Goal: Use online tool/utility: Utilize a website feature to perform a specific function

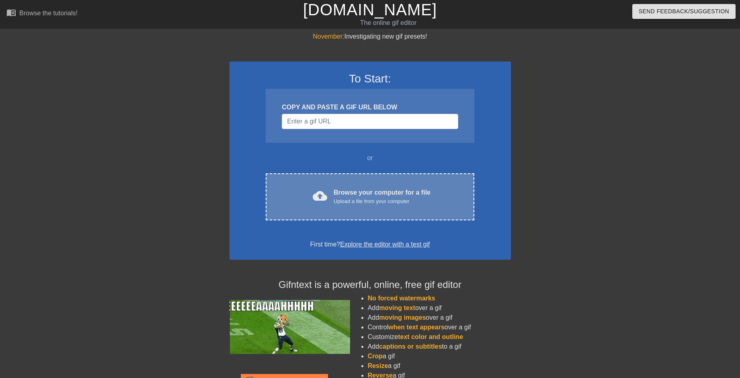
click at [371, 198] on div "Upload a file from your computer" at bounding box center [382, 201] width 97 height 8
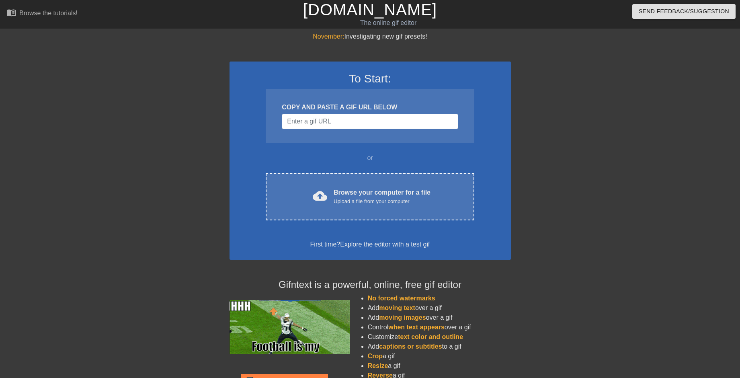
click at [392, 257] on div "November: Investigating new gif presets! To Start: COPY AND PASTE A GIF URL BEL…" at bounding box center [370, 229] width 281 height 394
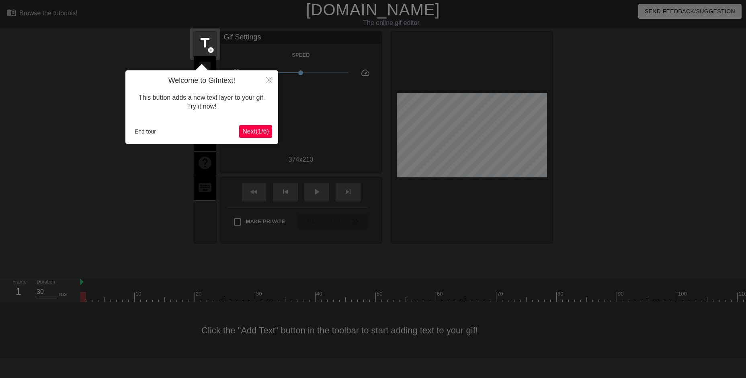
click at [248, 134] on span "Next ( 1 / 6 )" at bounding box center [255, 131] width 27 height 7
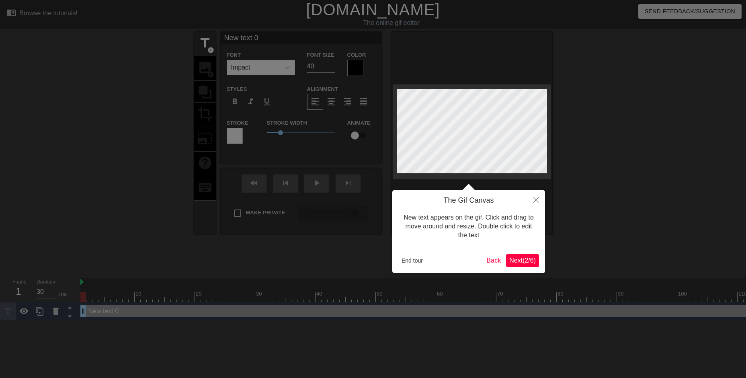
click at [519, 263] on span "Next ( 2 / 6 )" at bounding box center [522, 260] width 27 height 7
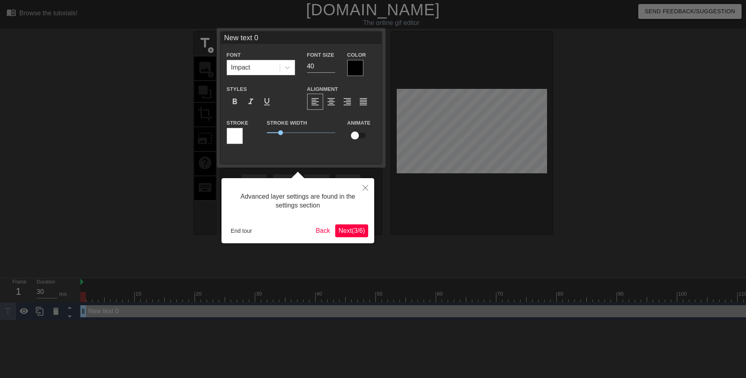
click at [351, 230] on span "Next ( 3 / 6 )" at bounding box center [351, 230] width 27 height 7
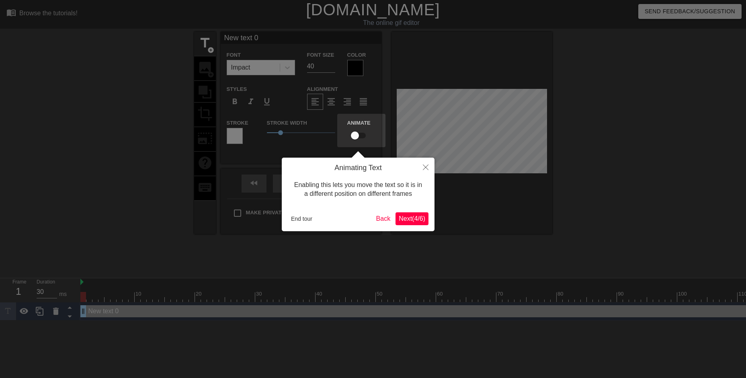
click at [416, 218] on span "Next ( 4 / 6 )" at bounding box center [412, 218] width 27 height 7
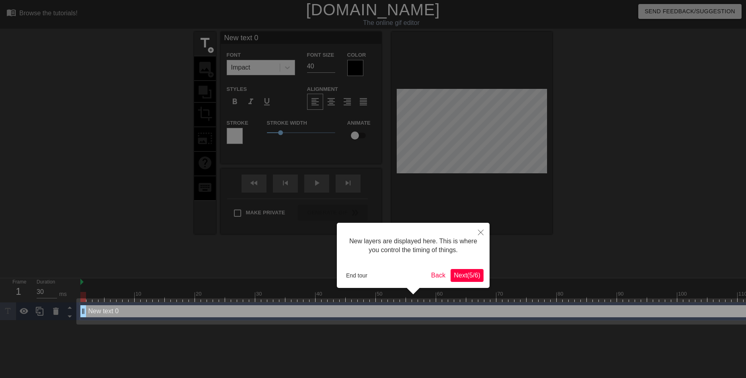
click at [460, 272] on span "Next ( 5 / 6 )" at bounding box center [467, 275] width 27 height 7
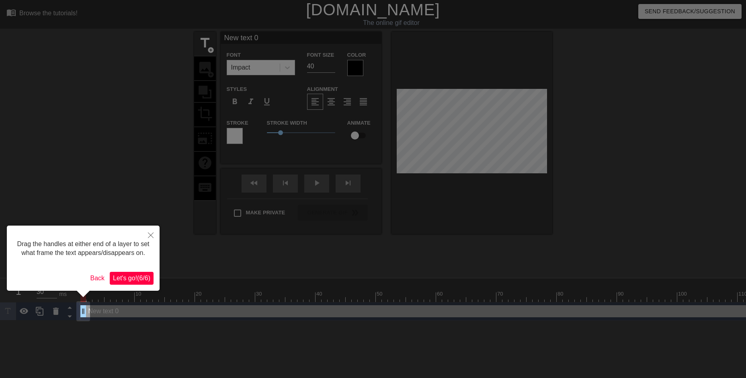
click at [135, 279] on span "Let's go! ( 6 / 6 )" at bounding box center [131, 278] width 37 height 7
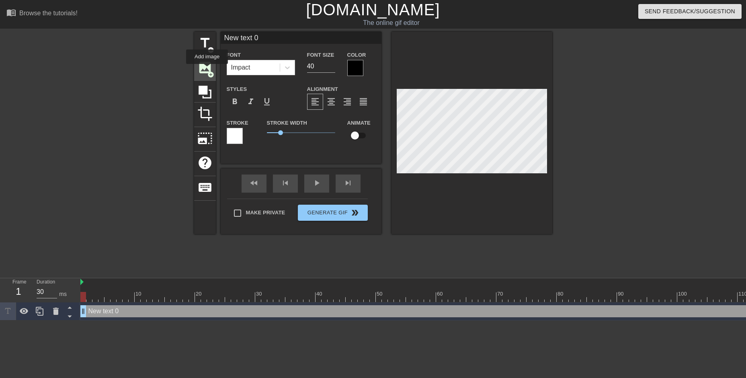
click at [207, 70] on span "image" at bounding box center [204, 67] width 15 height 15
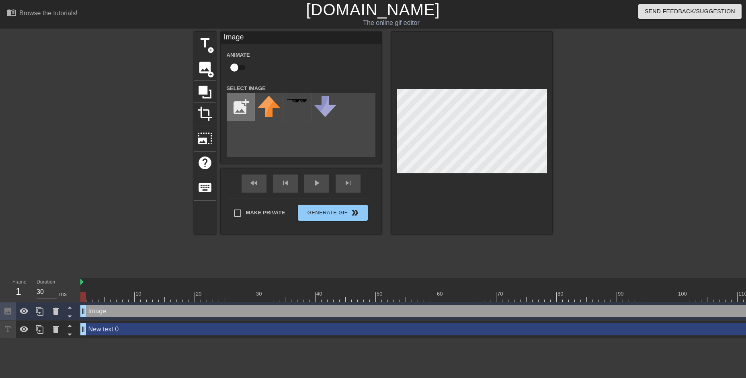
click at [242, 116] on input "file" at bounding box center [240, 106] width 27 height 27
click at [248, 111] on input "file" at bounding box center [240, 106] width 27 height 27
type input "C:\fakepath\mrfish.webp"
click at [271, 151] on div "add_photo_alternate" at bounding box center [301, 125] width 149 height 64
click at [275, 108] on img at bounding box center [269, 106] width 23 height 21
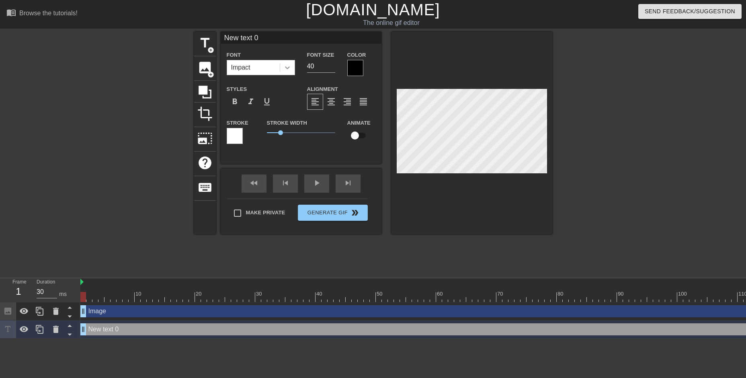
click at [281, 68] on div at bounding box center [287, 67] width 14 height 14
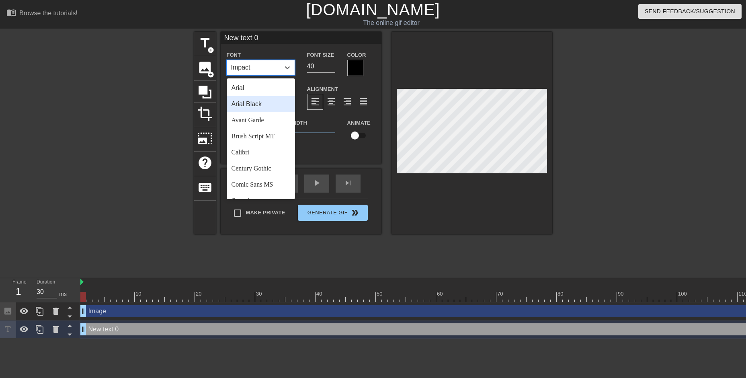
click at [267, 103] on div "Arial Black" at bounding box center [261, 104] width 68 height 16
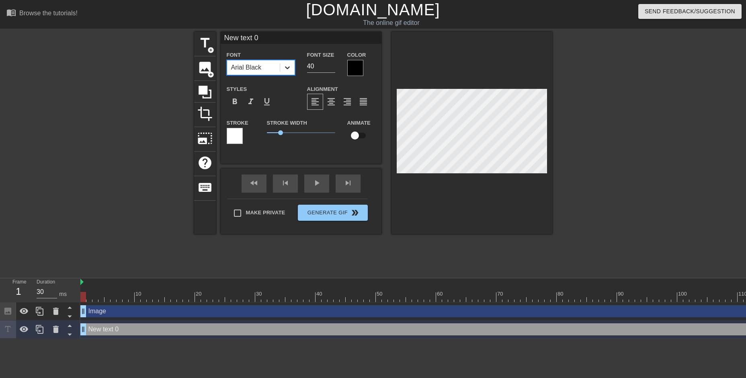
click at [282, 65] on div at bounding box center [287, 67] width 14 height 14
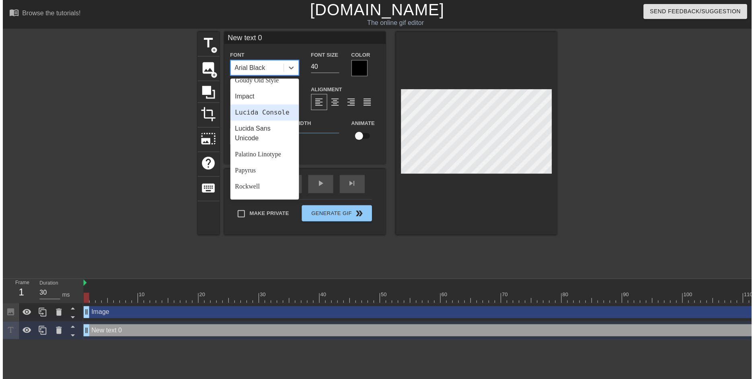
scroll to position [288, 0]
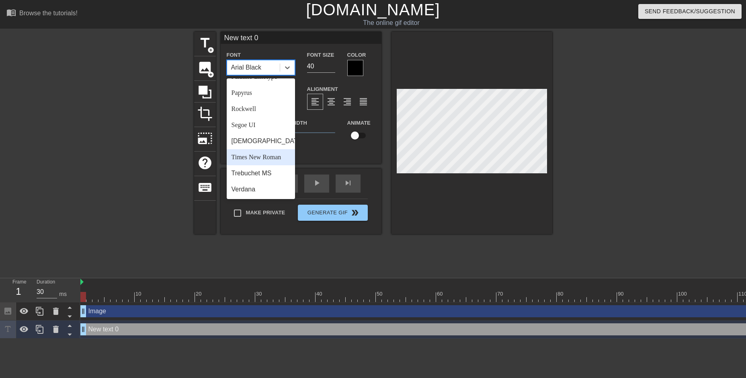
click at [267, 160] on div "Times New Roman" at bounding box center [261, 157] width 68 height 16
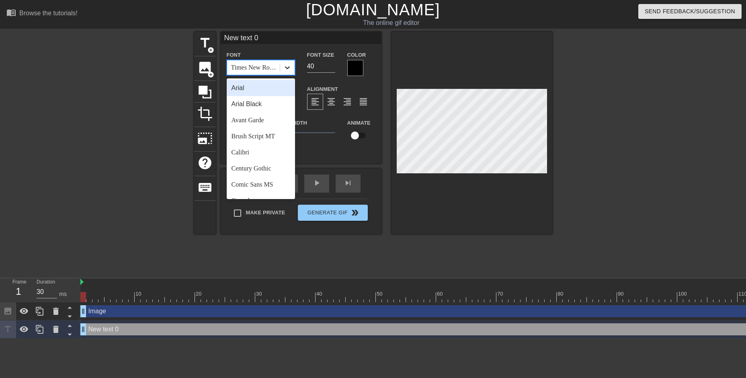
click at [285, 71] on icon at bounding box center [287, 68] width 8 height 8
click at [262, 137] on div "Brush Script MT" at bounding box center [261, 136] width 68 height 16
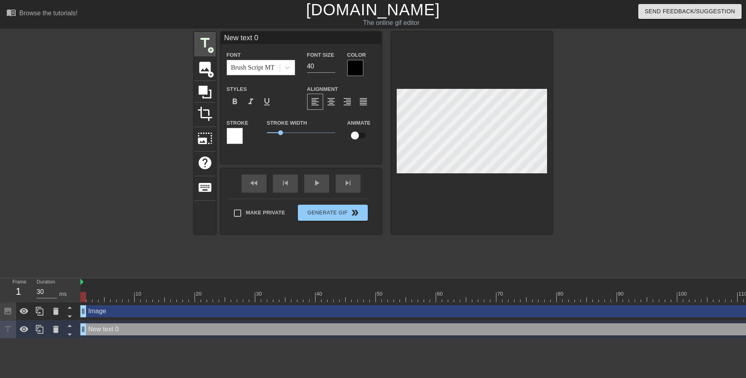
drag, startPoint x: 278, startPoint y: 36, endPoint x: 211, endPoint y: 39, distance: 66.8
click at [211, 39] on div "title add_circle image add_circle crop photo_size_select_large help keyboard Ne…" at bounding box center [373, 133] width 358 height 202
type input "EVERYONE shall SUFFER"
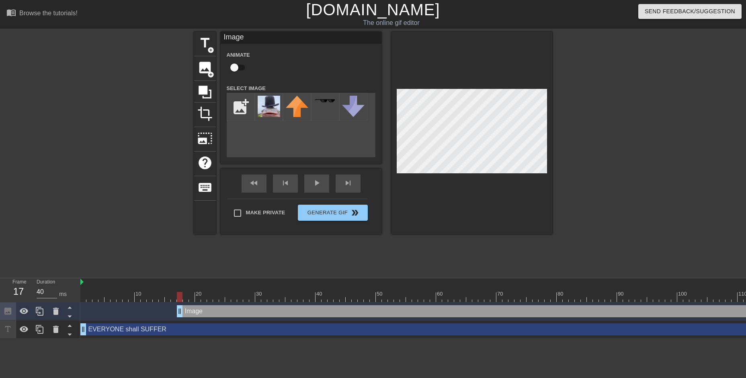
drag, startPoint x: 83, startPoint y: 311, endPoint x: 178, endPoint y: 317, distance: 95.5
click at [178, 317] on div "Image drag_handle drag_handle" at bounding box center [475, 311] width 790 height 18
click at [524, 187] on div at bounding box center [472, 133] width 161 height 202
click at [533, 213] on div at bounding box center [472, 133] width 161 height 202
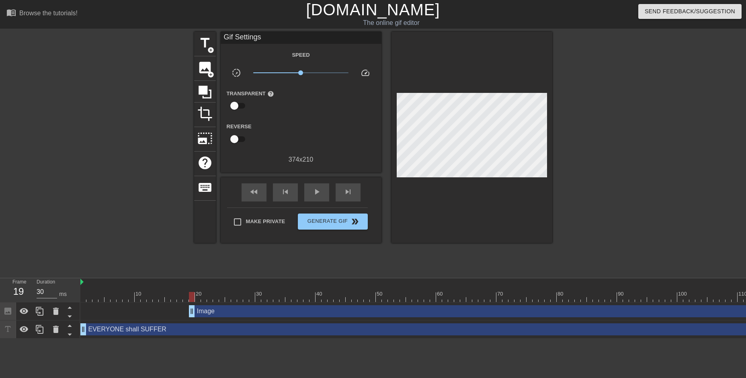
drag, startPoint x: 177, startPoint y: 310, endPoint x: 187, endPoint y: 310, distance: 10.0
click at [187, 310] on div "Image drag_handle drag_handle" at bounding box center [475, 311] width 790 height 12
drag, startPoint x: 191, startPoint y: 313, endPoint x: 185, endPoint y: 313, distance: 6.0
click at [314, 198] on div "play_arrow" at bounding box center [316, 192] width 25 height 18
click at [314, 198] on div "pause" at bounding box center [316, 192] width 25 height 18
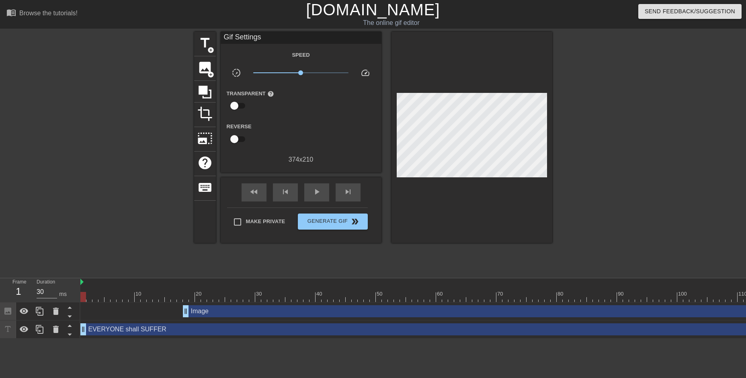
drag, startPoint x: 482, startPoint y: 298, endPoint x: 81, endPoint y: 313, distance: 401.4
click at [81, 313] on div "10 20 30 40 50 60 70 80 90 100 110 120 130 Image drag_handle drag_handle EVERYO…" at bounding box center [413, 308] width 666 height 60
drag, startPoint x: 187, startPoint y: 314, endPoint x: 180, endPoint y: 321, distance: 9.7
click at [180, 321] on div "Image drag_handle drag_handle EVERYONE shall SUFFER drag_handle drag_handle" at bounding box center [413, 320] width 666 height 36
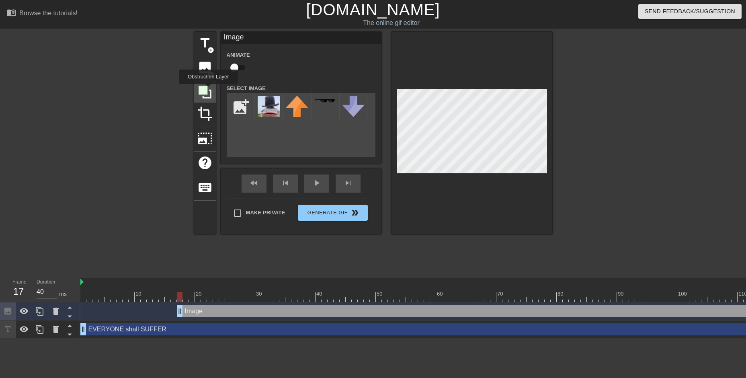
click at [207, 87] on icon at bounding box center [204, 91] width 15 height 15
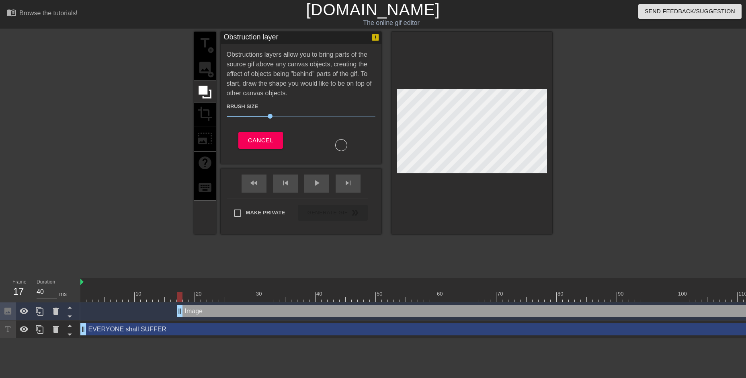
click at [206, 67] on div "title add_circle image add_circle crop photo_size_select_large help keyboard" at bounding box center [205, 133] width 22 height 202
click at [271, 139] on span "Cancel" at bounding box center [260, 140] width 25 height 10
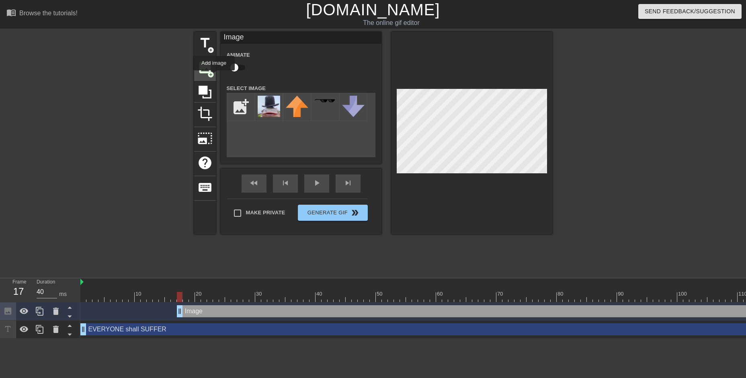
click at [214, 76] on span "add_circle" at bounding box center [210, 74] width 7 height 7
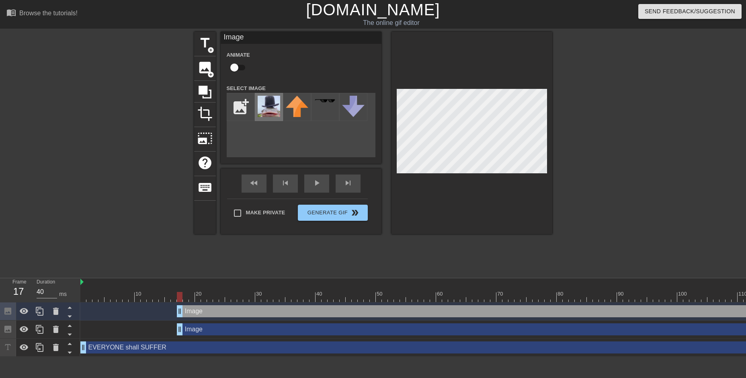
click at [273, 106] on img at bounding box center [269, 106] width 23 height 21
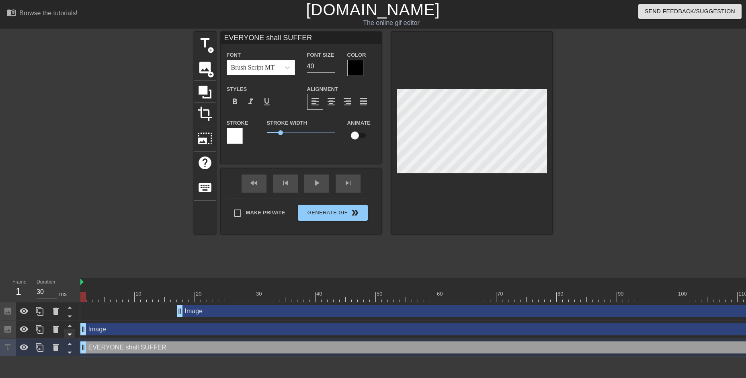
drag, startPoint x: 178, startPoint y: 327, endPoint x: 71, endPoint y: 332, distance: 107.4
click at [71, 332] on div "Frame 1 Duration 30 ms 10 20 30 40 50 60 70 80 90 100 110 120 130 Image drag_ha…" at bounding box center [373, 317] width 746 height 78
click at [51, 330] on icon at bounding box center [56, 329] width 10 height 10
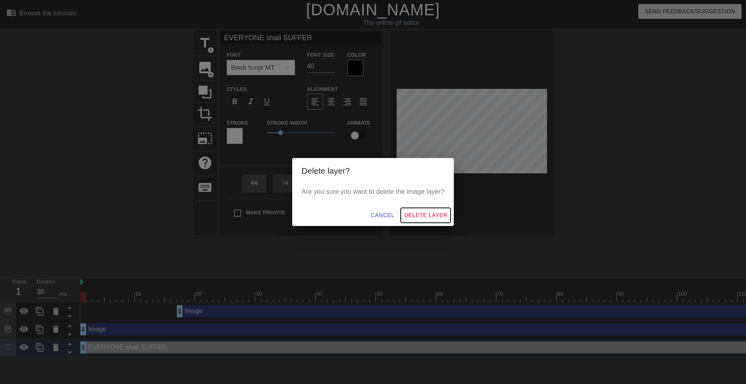
click at [421, 217] on span "Delete Layer" at bounding box center [425, 215] width 43 height 10
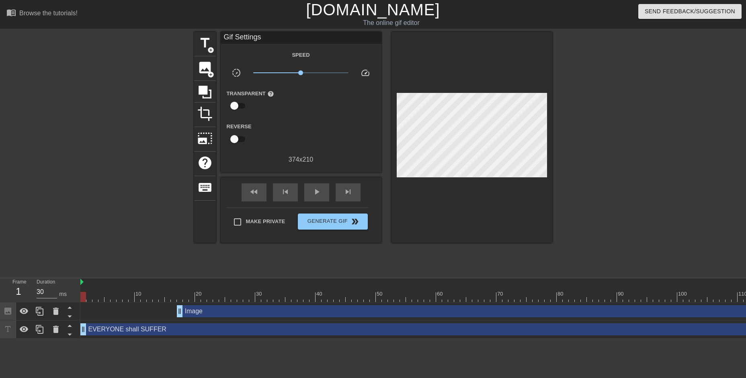
click at [203, 313] on div "Image drag_handle drag_handle" at bounding box center [523, 311] width 693 height 12
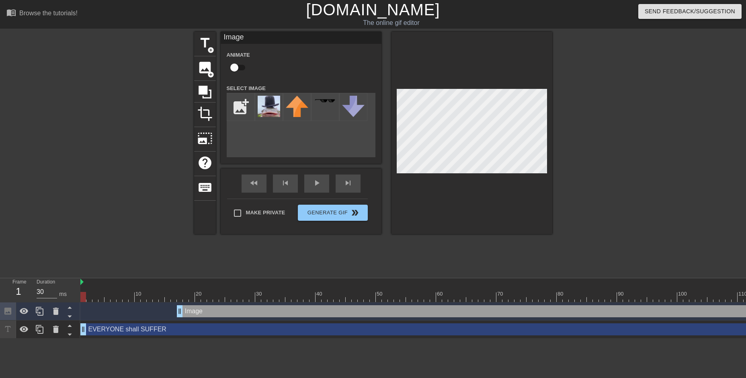
click at [84, 295] on div at bounding box center [83, 297] width 6 height 10
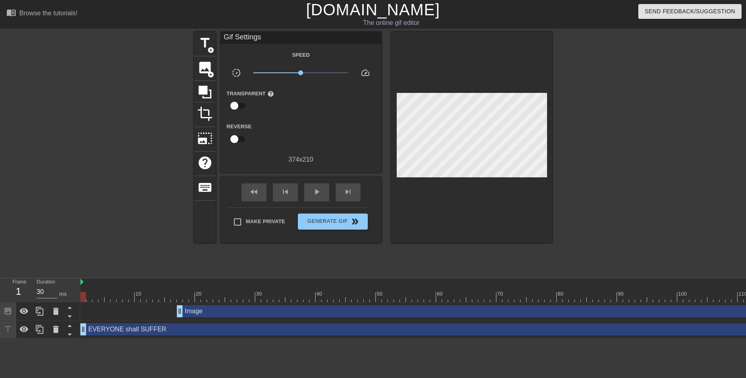
click at [192, 316] on div "Image drag_handle drag_handle" at bounding box center [523, 311] width 693 height 12
click at [228, 311] on div "Image drag_handle drag_handle" at bounding box center [523, 311] width 693 height 12
click at [256, 319] on div "Image drag_handle drag_handle" at bounding box center [475, 311] width 790 height 18
click at [255, 310] on div "Image drag_handle drag_handle" at bounding box center [523, 311] width 693 height 12
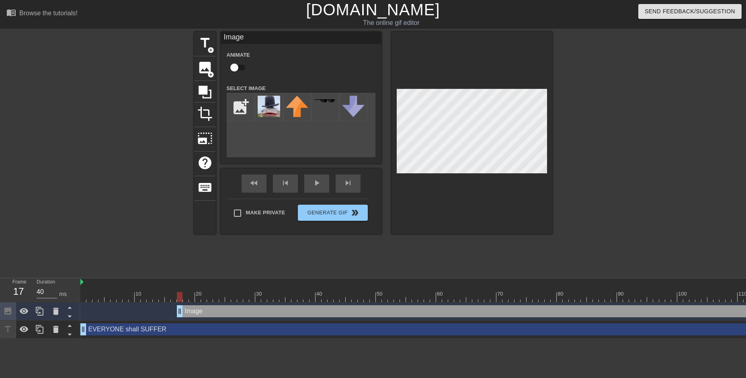
drag, startPoint x: 84, startPoint y: 297, endPoint x: 182, endPoint y: 299, distance: 97.7
click at [182, 299] on div at bounding box center [180, 297] width 6 height 10
click at [501, 191] on div at bounding box center [472, 133] width 161 height 202
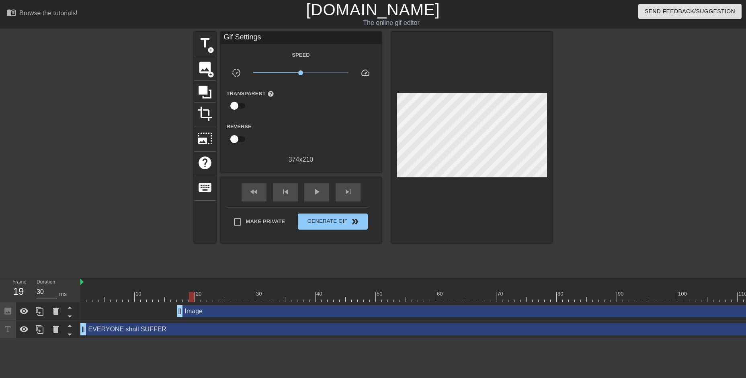
drag, startPoint x: 181, startPoint y: 297, endPoint x: 189, endPoint y: 295, distance: 8.5
click at [189, 295] on div at bounding box center [192, 297] width 6 height 10
drag, startPoint x: 722, startPoint y: 313, endPoint x: 733, endPoint y: 308, distance: 11.9
click at [733, 308] on div "Image drag_handle drag_handle" at bounding box center [523, 311] width 693 height 12
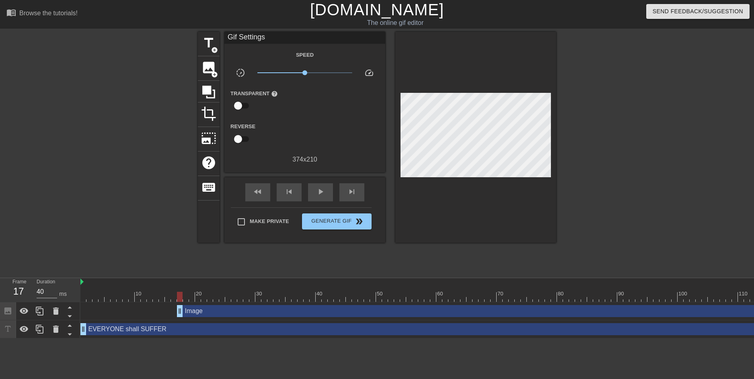
drag, startPoint x: 716, startPoint y: 259, endPoint x: 689, endPoint y: 267, distance: 27.6
click at [689, 267] on div "title add_circle image add_circle crop photo_size_select_large help keyboard Gi…" at bounding box center [377, 152] width 754 height 241
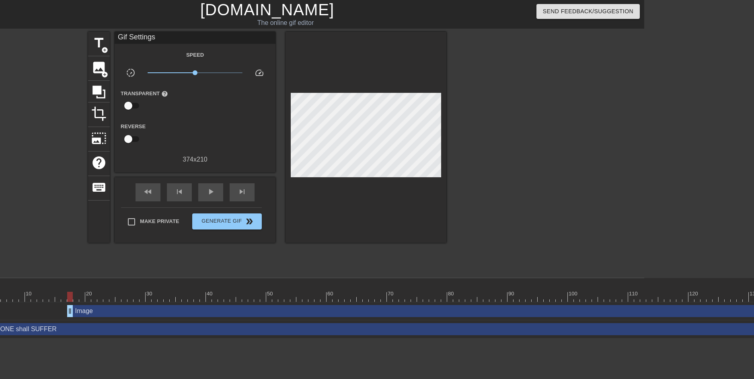
scroll to position [0, 119]
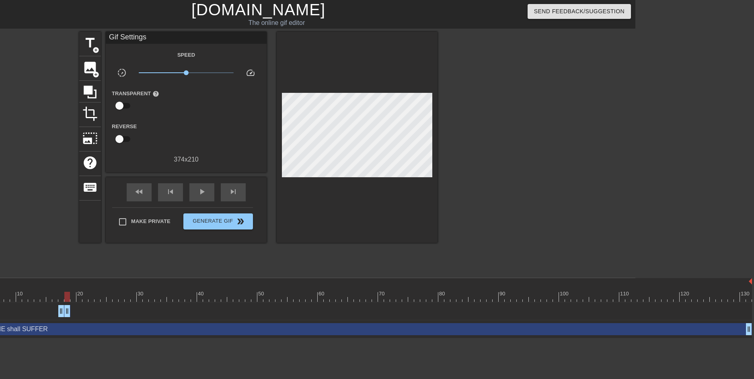
drag, startPoint x: 748, startPoint y: 312, endPoint x: 68, endPoint y: 315, distance: 680.2
drag, startPoint x: 155, startPoint y: 272, endPoint x: 199, endPoint y: 269, distance: 43.6
click at [199, 269] on div "title add_circle image add_circle crop photo_size_select_large help keyboard Gi…" at bounding box center [258, 152] width 358 height 241
drag, startPoint x: 200, startPoint y: 268, endPoint x: 241, endPoint y: 262, distance: 41.8
drag, startPoint x: 241, startPoint y: 262, endPoint x: 291, endPoint y: 261, distance: 50.3
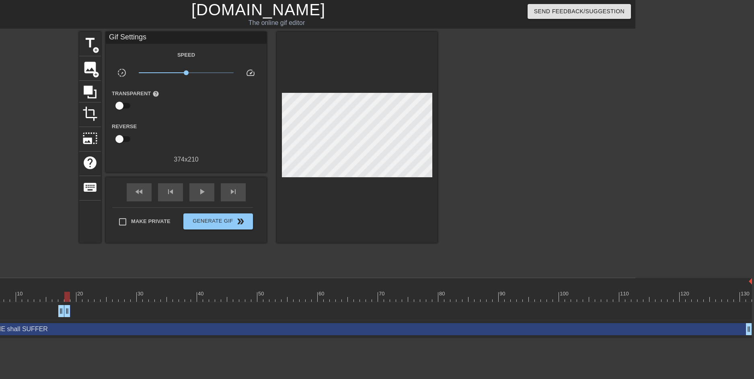
click at [282, 261] on div "title add_circle image add_circle crop photo_size_select_large help keyboard Gi…" at bounding box center [258, 152] width 358 height 241
drag, startPoint x: 539, startPoint y: 251, endPoint x: 610, endPoint y: 245, distance: 70.6
click at [610, 245] on div "title add_circle image add_circle crop photo_size_select_large help keyboard Gi…" at bounding box center [258, 152] width 754 height 241
click at [90, 71] on span "image" at bounding box center [89, 67] width 15 height 15
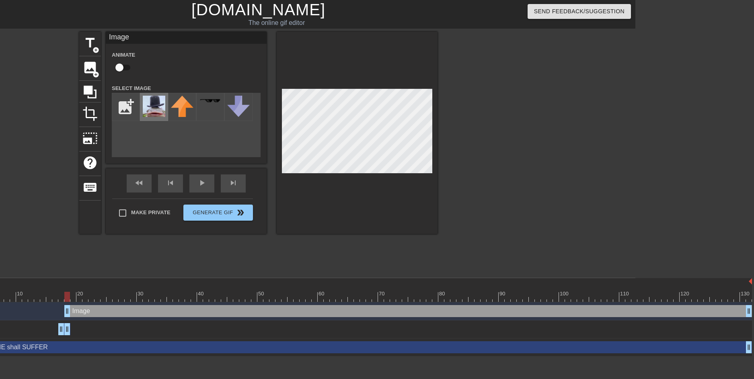
click at [154, 108] on img at bounding box center [154, 106] width 23 height 21
drag, startPoint x: 68, startPoint y: 312, endPoint x: 72, endPoint y: 312, distance: 4.4
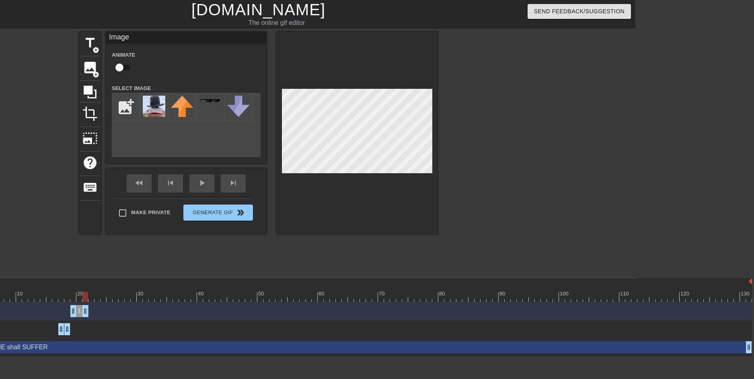
drag, startPoint x: 750, startPoint y: 311, endPoint x: 89, endPoint y: 322, distance: 660.9
click at [89, 322] on div "Image drag_handle drag_handle Image drag_handle drag_handle EVERYONE shall SUFF…" at bounding box center [298, 329] width 673 height 54
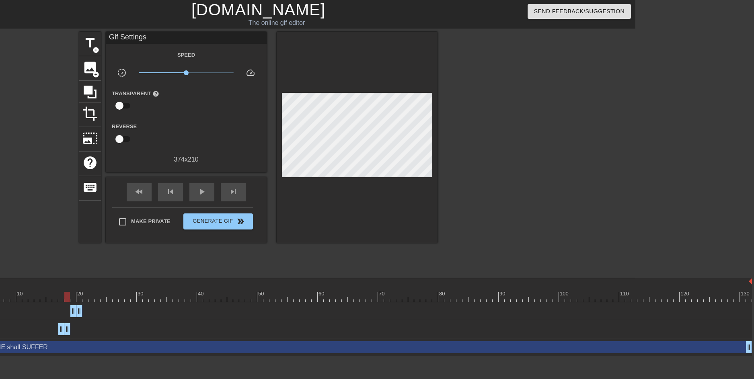
drag, startPoint x: 77, startPoint y: 294, endPoint x: 69, endPoint y: 289, distance: 9.4
click at [69, 289] on div "10 20 30 40 50 60 70 80 90 100 110 120 130" at bounding box center [357, 290] width 790 height 24
drag, startPoint x: 195, startPoint y: 72, endPoint x: 322, endPoint y: 88, distance: 127.2
click at [329, 74] on div "title add_circle image add_circle crop photo_size_select_large help keyboard Gi…" at bounding box center [258, 137] width 358 height 211
click at [202, 189] on span "play_arrow" at bounding box center [202, 192] width 10 height 10
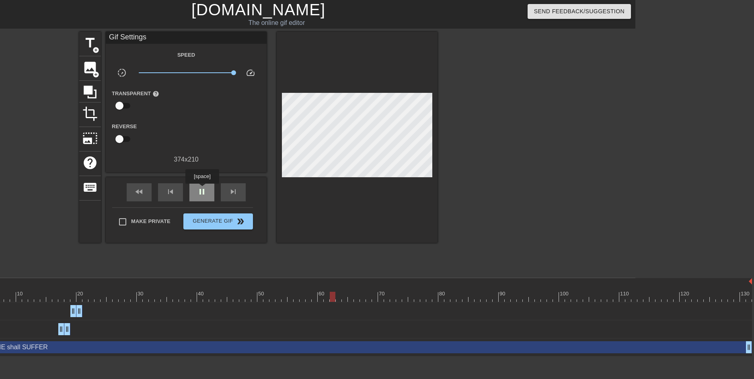
click at [202, 189] on span "pause" at bounding box center [202, 192] width 10 height 10
drag, startPoint x: 232, startPoint y: 73, endPoint x: 105, endPoint y: 98, distance: 129.4
click at [105, 97] on div "title add_circle image add_circle crop photo_size_select_large help keyboard Gi…" at bounding box center [258, 137] width 358 height 211
click at [201, 188] on span "play_arrow" at bounding box center [202, 192] width 10 height 10
click at [154, 72] on span "x0.100" at bounding box center [186, 73] width 95 height 10
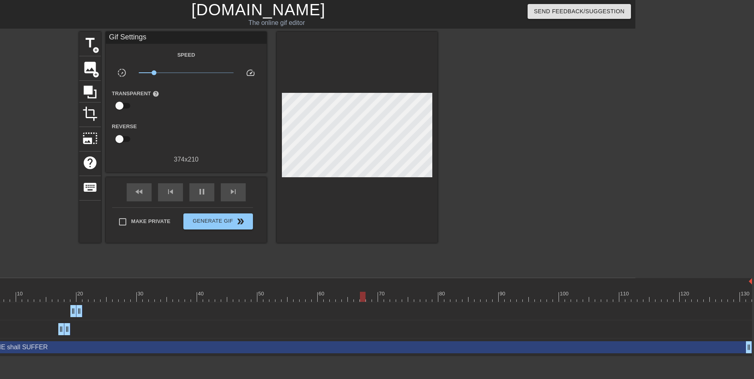
click at [161, 72] on span "x0.211" at bounding box center [186, 73] width 95 height 10
click at [200, 192] on span "pause" at bounding box center [202, 192] width 10 height 10
click at [200, 192] on span "play_arrow" at bounding box center [202, 192] width 10 height 10
drag, startPoint x: 463, startPoint y: 293, endPoint x: -18, endPoint y: 298, distance: 481.6
click at [0, 298] on html "menu_book Browse the tutorials! [DOMAIN_NAME] The online gif editor Send Feedba…" at bounding box center [258, 178] width 754 height 357
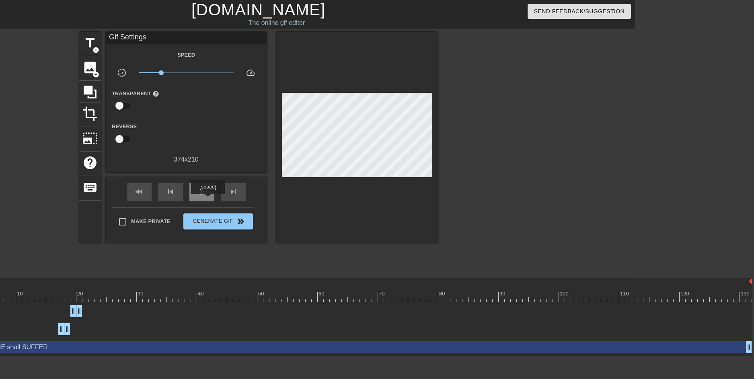
click at [207, 199] on div "play_arrow" at bounding box center [201, 192] width 25 height 18
drag, startPoint x: 161, startPoint y: 72, endPoint x: 167, endPoint y: 72, distance: 6.4
click at [167, 72] on span "x0.403" at bounding box center [167, 72] width 5 height 5
drag, startPoint x: 167, startPoint y: 72, endPoint x: 174, endPoint y: 72, distance: 6.4
click at [173, 72] on span "x0.525" at bounding box center [172, 72] width 5 height 5
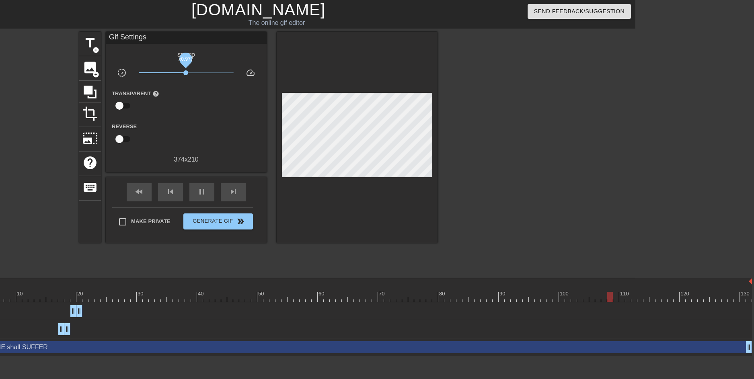
drag, startPoint x: 174, startPoint y: 72, endPoint x: 186, endPoint y: 73, distance: 12.1
click at [186, 73] on span "x0.977" at bounding box center [185, 72] width 5 height 5
click at [186, 73] on span "x1.00" at bounding box center [186, 72] width 5 height 5
click at [205, 195] on span "pause" at bounding box center [202, 192] width 10 height 10
drag, startPoint x: 98, startPoint y: 297, endPoint x: 68, endPoint y: 295, distance: 29.8
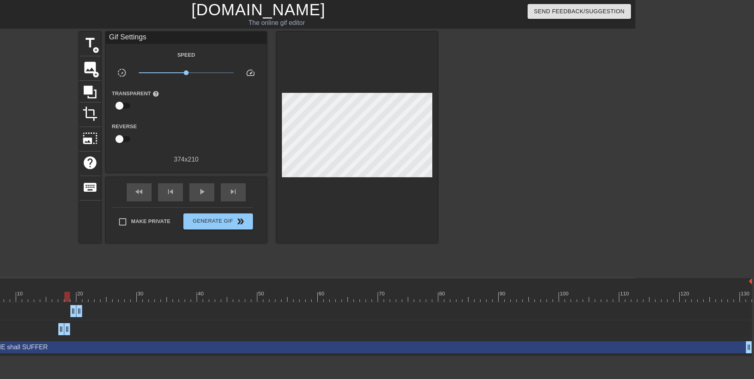
click at [68, 295] on div at bounding box center [357, 297] width 790 height 10
drag, startPoint x: 166, startPoint y: 271, endPoint x: 209, endPoint y: 272, distance: 43.0
click at [212, 271] on div "title add_circle image add_circle crop photo_size_select_large help keyboard Gi…" at bounding box center [258, 152] width 358 height 241
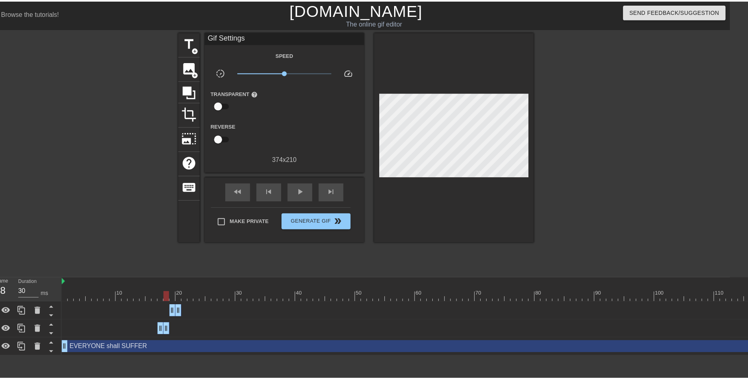
scroll to position [0, 0]
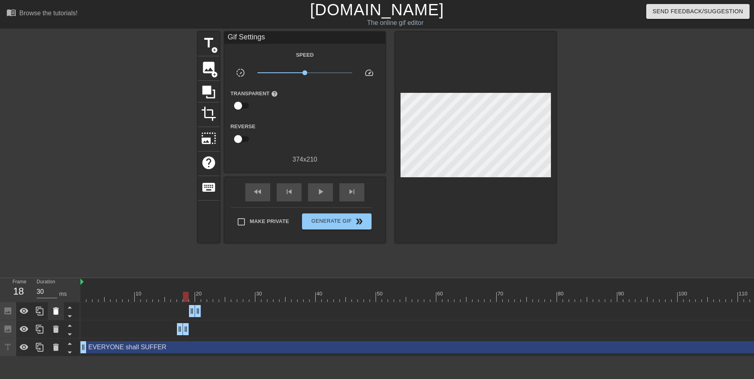
click at [55, 314] on icon at bounding box center [56, 311] width 6 height 7
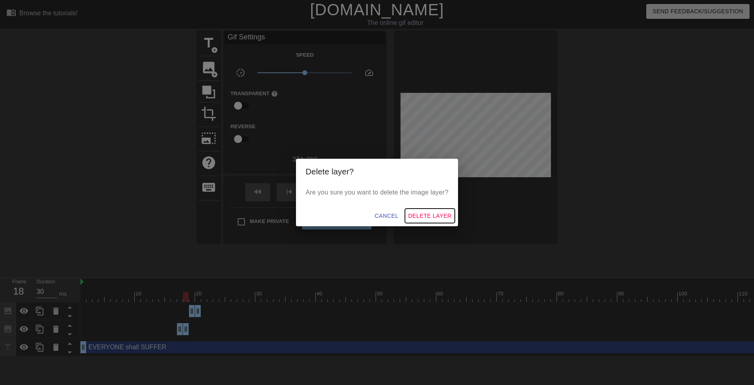
click at [429, 216] on span "Delete Layer" at bounding box center [429, 216] width 43 height 10
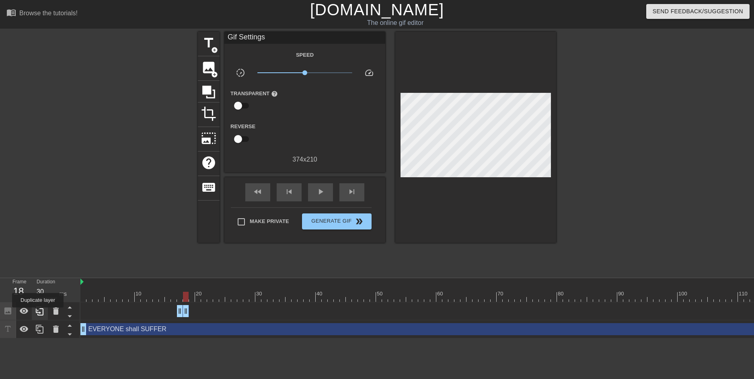
click at [38, 313] on icon at bounding box center [40, 311] width 8 height 9
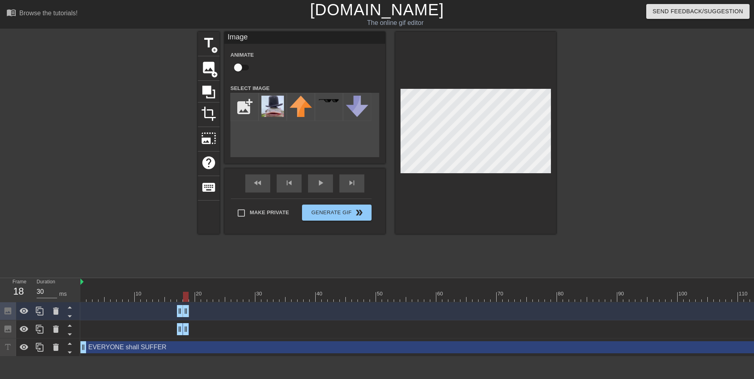
click at [187, 295] on div at bounding box center [186, 297] width 6 height 10
drag, startPoint x: 185, startPoint y: 312, endPoint x: 193, endPoint y: 312, distance: 7.3
drag, startPoint x: 180, startPoint y: 311, endPoint x: 186, endPoint y: 311, distance: 5.6
drag, startPoint x: 188, startPoint y: 311, endPoint x: 193, endPoint y: 311, distance: 4.8
click at [455, 257] on div "title add_circle image add_circle crop photo_size_select_large help keyboard Im…" at bounding box center [377, 152] width 358 height 241
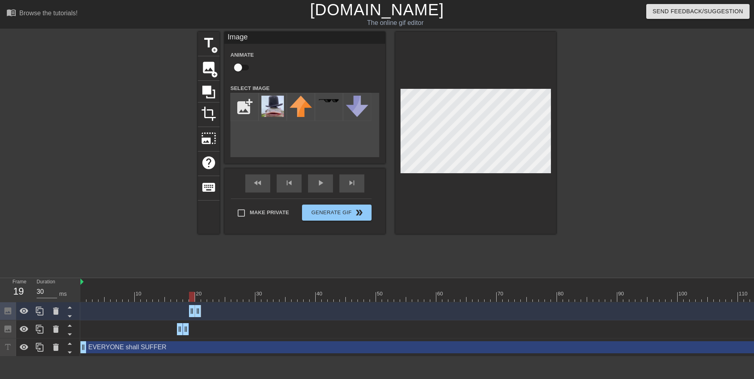
click at [554, 224] on div at bounding box center [475, 133] width 161 height 202
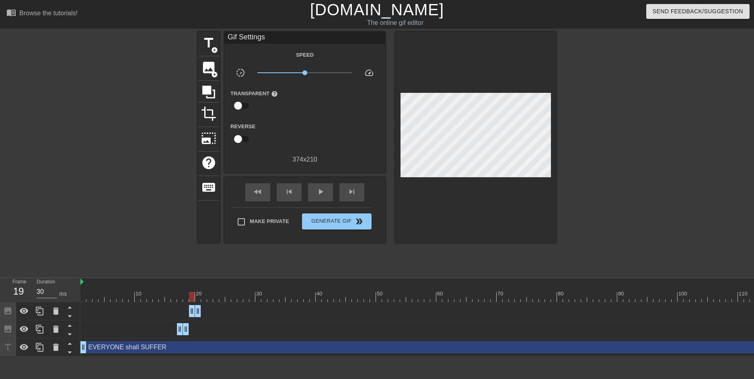
click at [187, 295] on div at bounding box center [475, 297] width 790 height 10
click at [192, 294] on div at bounding box center [475, 297] width 790 height 10
click at [186, 294] on div at bounding box center [475, 297] width 790 height 10
click at [191, 294] on div at bounding box center [475, 297] width 790 height 10
drag, startPoint x: 197, startPoint y: 295, endPoint x: 98, endPoint y: 317, distance: 101.6
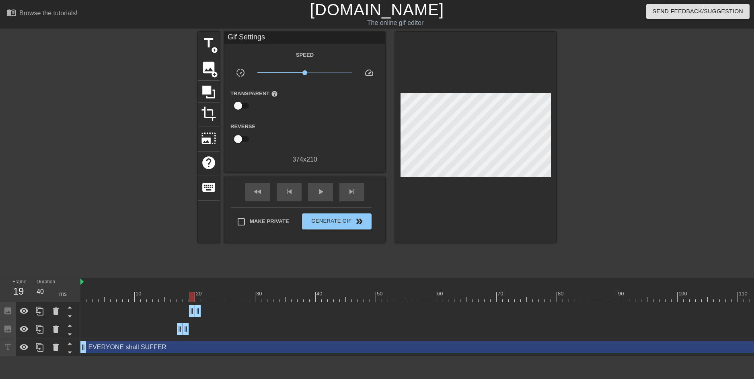
click at [197, 295] on div at bounding box center [475, 297] width 790 height 10
click at [38, 311] on icon at bounding box center [40, 311] width 8 height 9
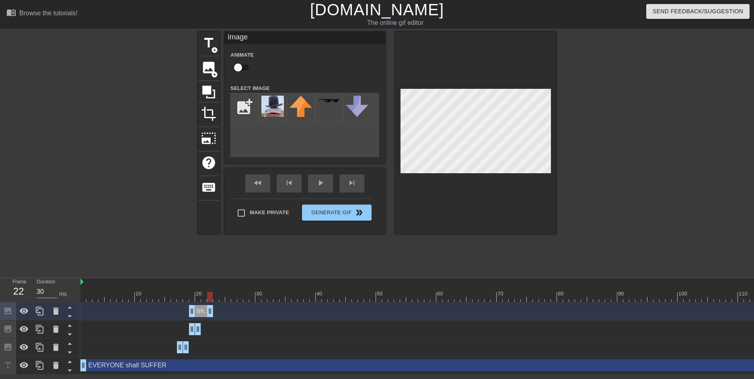
drag, startPoint x: 198, startPoint y: 310, endPoint x: 211, endPoint y: 309, distance: 12.9
drag, startPoint x: 193, startPoint y: 311, endPoint x: 203, endPoint y: 311, distance: 10.5
drag, startPoint x: 202, startPoint y: 295, endPoint x: 191, endPoint y: 296, distance: 11.7
click at [191, 296] on div at bounding box center [192, 297] width 6 height 10
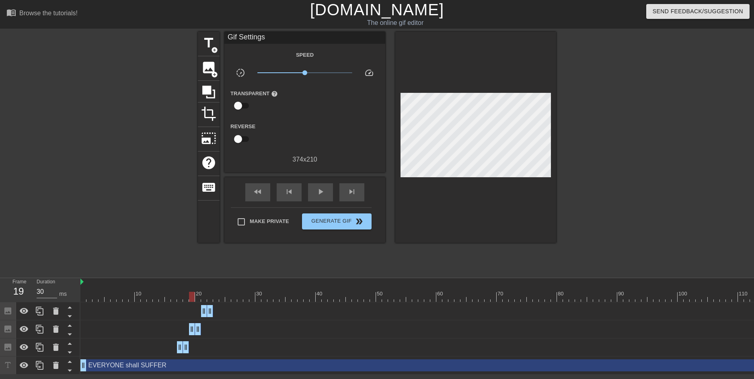
click at [561, 191] on div "title add_circle image add_circle crop photo_size_select_large help keyboard Gi…" at bounding box center [377, 152] width 754 height 241
drag, startPoint x: 190, startPoint y: 296, endPoint x: 202, endPoint y: 291, distance: 13.1
click at [202, 291] on div "10 20 30 40 50 60 70 80 90 100 110 120 130" at bounding box center [475, 290] width 790 height 24
click at [306, 269] on div "title add_circle image add_circle crop photo_size_select_large help keyboard Gi…" at bounding box center [377, 152] width 358 height 241
drag, startPoint x: 203, startPoint y: 297, endPoint x: 212, endPoint y: 296, distance: 8.6
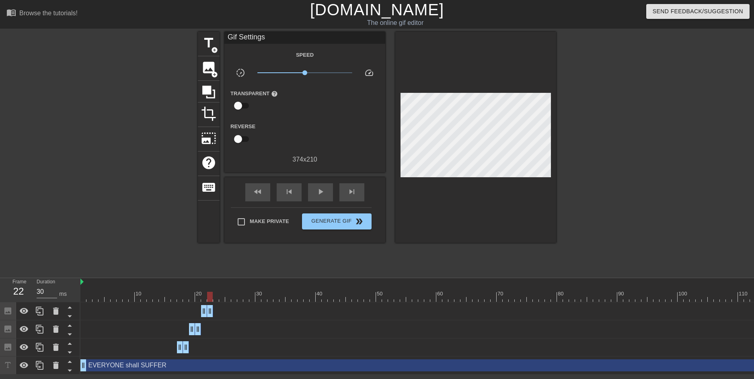
click at [212, 296] on div at bounding box center [210, 297] width 6 height 10
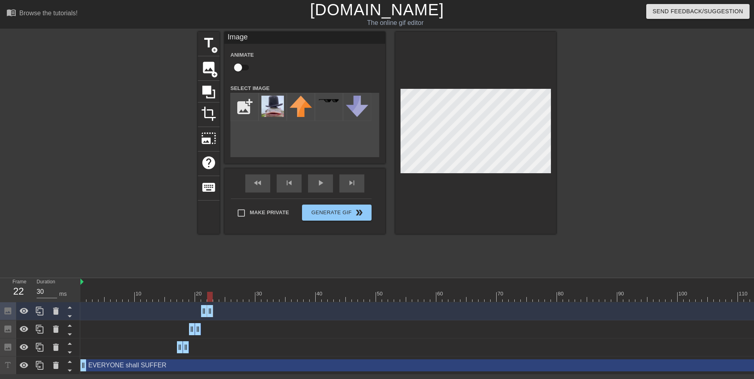
click at [569, 192] on div at bounding box center [626, 152] width 121 height 241
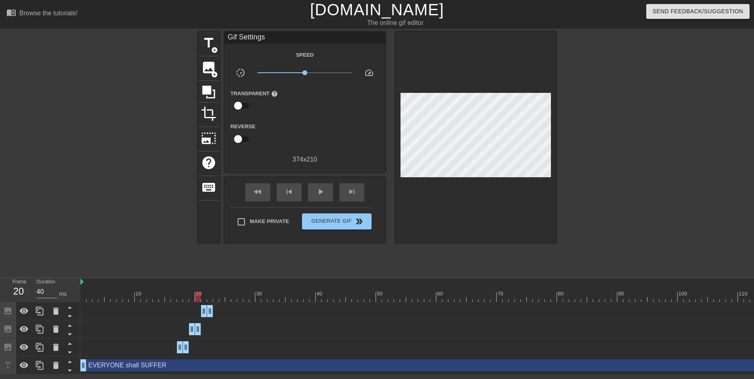
click at [199, 293] on div at bounding box center [475, 297] width 790 height 10
click at [318, 194] on span "play_arrow" at bounding box center [321, 192] width 10 height 10
click at [318, 195] on span "pause" at bounding box center [321, 192] width 10 height 10
click at [208, 293] on div at bounding box center [475, 297] width 790 height 10
click at [36, 312] on icon at bounding box center [40, 311] width 10 height 10
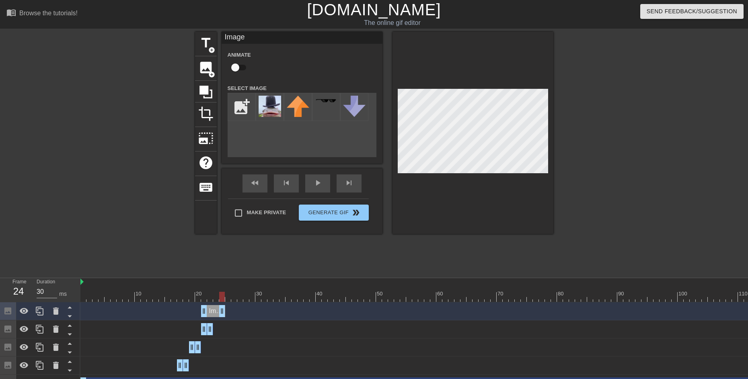
drag, startPoint x: 210, startPoint y: 311, endPoint x: 225, endPoint y: 311, distance: 14.5
drag, startPoint x: 205, startPoint y: 310, endPoint x: 215, endPoint y: 310, distance: 10.9
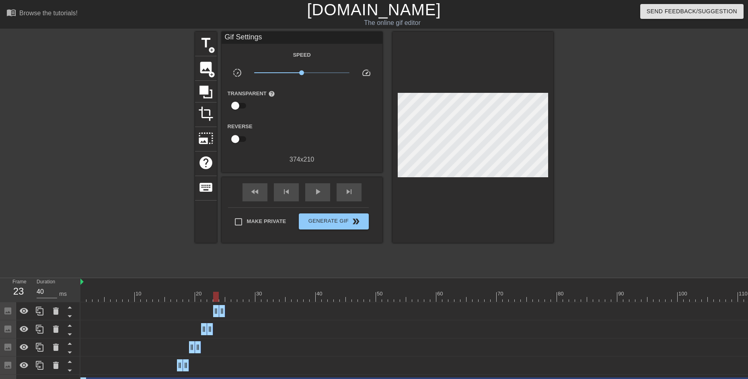
click at [526, 200] on div at bounding box center [472, 137] width 161 height 211
click at [219, 296] on div at bounding box center [475, 297] width 790 height 10
click at [222, 296] on div at bounding box center [475, 297] width 790 height 10
drag, startPoint x: 222, startPoint y: 296, endPoint x: 227, endPoint y: 295, distance: 4.9
click at [227, 295] on div at bounding box center [228, 297] width 6 height 10
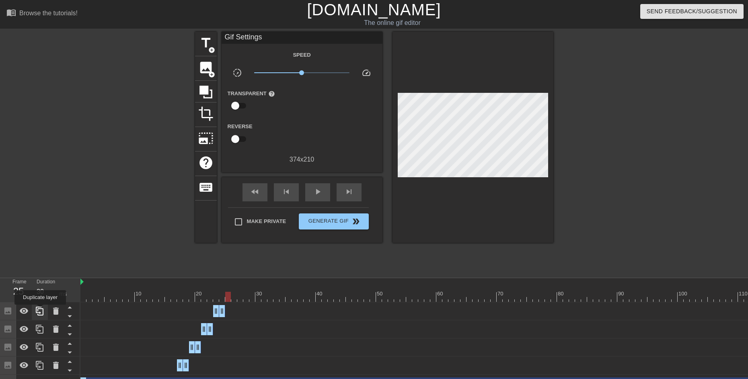
click at [40, 310] on icon at bounding box center [40, 311] width 10 height 10
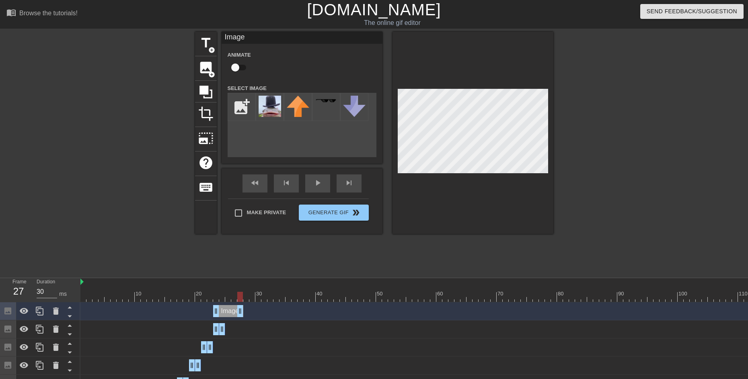
drag, startPoint x: 223, startPoint y: 310, endPoint x: 238, endPoint y: 310, distance: 15.3
drag, startPoint x: 217, startPoint y: 310, endPoint x: 228, endPoint y: 310, distance: 10.5
click at [449, 191] on div at bounding box center [472, 133] width 161 height 202
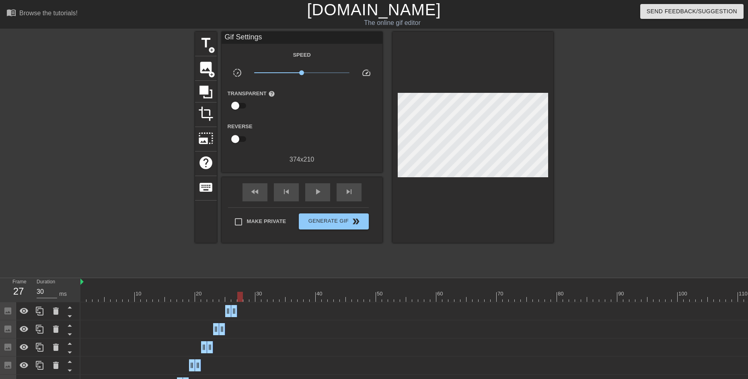
drag, startPoint x: 227, startPoint y: 295, endPoint x: 237, endPoint y: 291, distance: 10.8
click at [238, 291] on div "10 20 30 40 50 60 70 80 90 100 110 120 130" at bounding box center [475, 290] width 790 height 24
click at [239, 295] on div at bounding box center [240, 297] width 6 height 10
click at [36, 313] on icon at bounding box center [40, 311] width 8 height 9
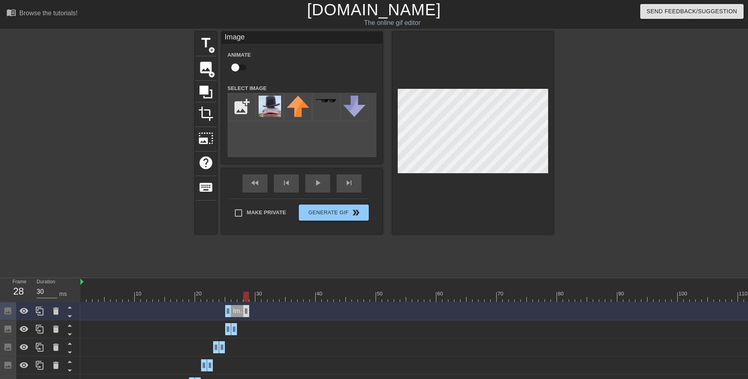
drag, startPoint x: 235, startPoint y: 312, endPoint x: 246, endPoint y: 311, distance: 10.9
drag, startPoint x: 227, startPoint y: 312, endPoint x: 243, endPoint y: 310, distance: 15.8
click at [243, 310] on div "Image drag_handle drag_handle" at bounding box center [475, 311] width 790 height 12
drag, startPoint x: 246, startPoint y: 313, endPoint x: 241, endPoint y: 313, distance: 5.2
click at [241, 313] on div "Image drag_handle drag_handle" at bounding box center [475, 311] width 790 height 12
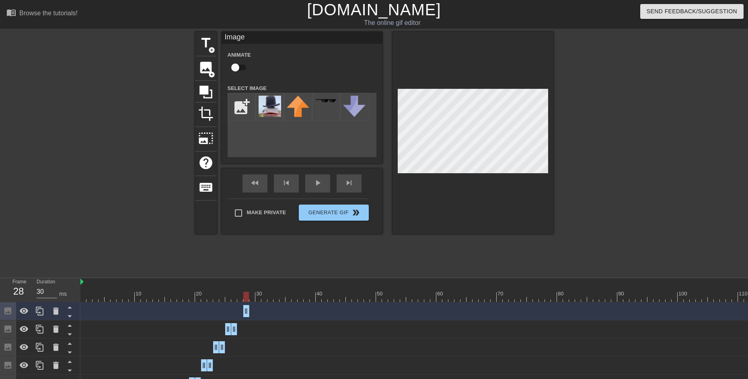
drag, startPoint x: 244, startPoint y: 311, endPoint x: 239, endPoint y: 311, distance: 4.8
click at [239, 311] on div "Image drag_handle drag_handle" at bounding box center [475, 311] width 790 height 12
drag, startPoint x: 244, startPoint y: 311, endPoint x: 236, endPoint y: 311, distance: 8.4
click at [236, 311] on div "Image drag_handle drag_handle" at bounding box center [475, 311] width 790 height 12
drag, startPoint x: 245, startPoint y: 312, endPoint x: 250, endPoint y: 311, distance: 5.2
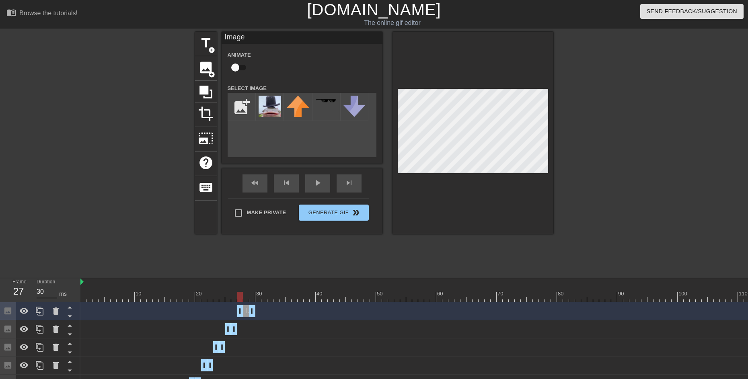
drag, startPoint x: 245, startPoint y: 311, endPoint x: 241, endPoint y: 311, distance: 4.4
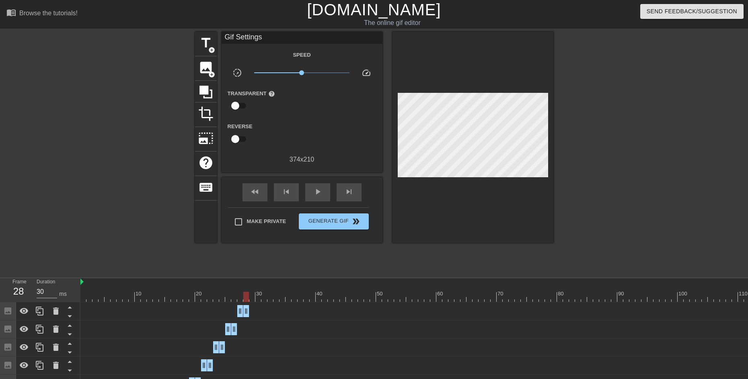
click at [447, 260] on div "title add_circle image add_circle crop photo_size_select_large help keyboard Gi…" at bounding box center [374, 152] width 358 height 241
click at [322, 192] on span "play_arrow" at bounding box center [318, 192] width 10 height 10
drag, startPoint x: 236, startPoint y: 296, endPoint x: 205, endPoint y: 303, distance: 31.8
click at [181, 297] on div "10 20 30 40 50 60 70 80 90 100 110 120 130" at bounding box center [475, 290] width 790 height 24
click at [319, 195] on span "play_arrow" at bounding box center [318, 192] width 10 height 10
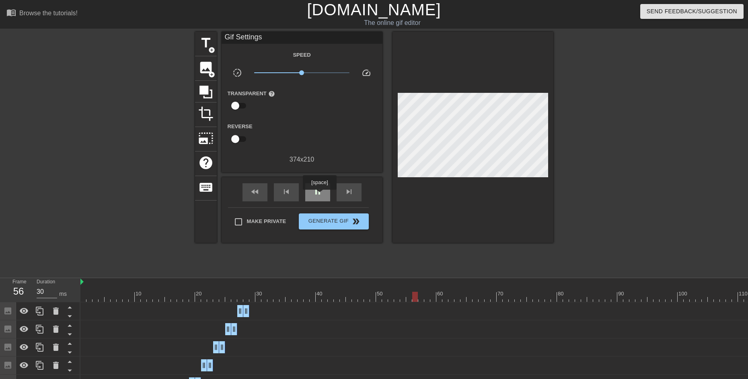
click at [319, 195] on span "pause" at bounding box center [318, 192] width 10 height 10
click at [35, 313] on icon at bounding box center [40, 311] width 10 height 10
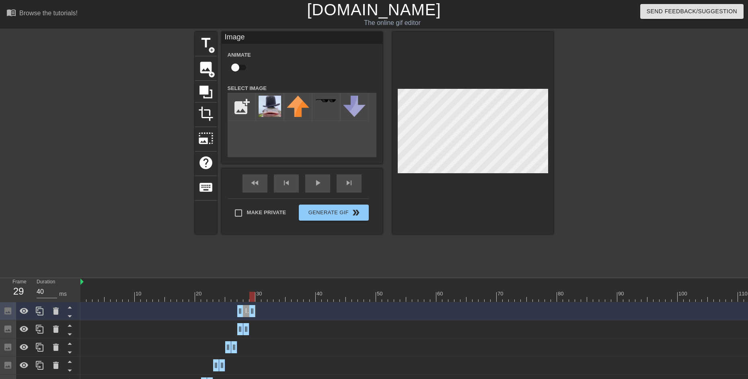
drag, startPoint x: 248, startPoint y: 312, endPoint x: 253, endPoint y: 312, distance: 4.8
drag, startPoint x: 241, startPoint y: 311, endPoint x: 246, endPoint y: 311, distance: 4.4
click at [473, 209] on div at bounding box center [472, 133] width 161 height 202
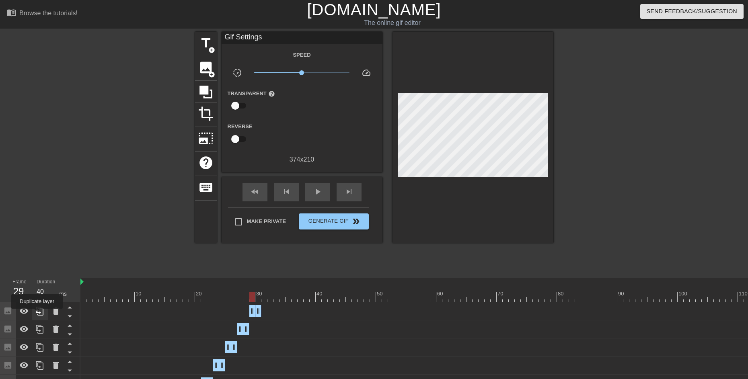
click at [37, 314] on icon at bounding box center [40, 311] width 10 height 10
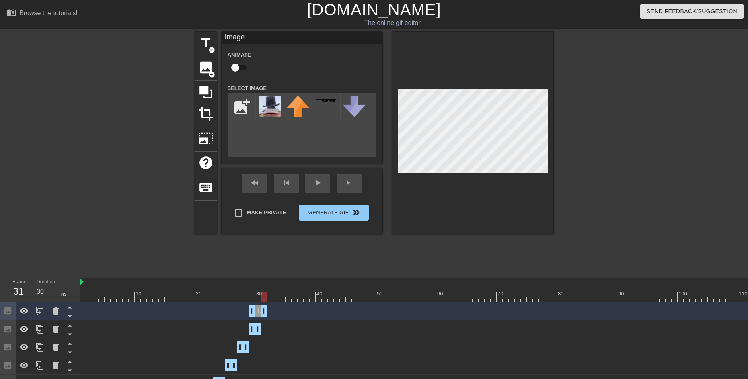
drag, startPoint x: 259, startPoint y: 310, endPoint x: 266, endPoint y: 310, distance: 6.8
drag, startPoint x: 252, startPoint y: 310, endPoint x: 263, endPoint y: 310, distance: 10.5
click at [43, 310] on icon at bounding box center [40, 311] width 10 height 10
drag, startPoint x: 273, startPoint y: 309, endPoint x: 285, endPoint y: 309, distance: 11.3
drag, startPoint x: 265, startPoint y: 312, endPoint x: 275, endPoint y: 312, distance: 10.5
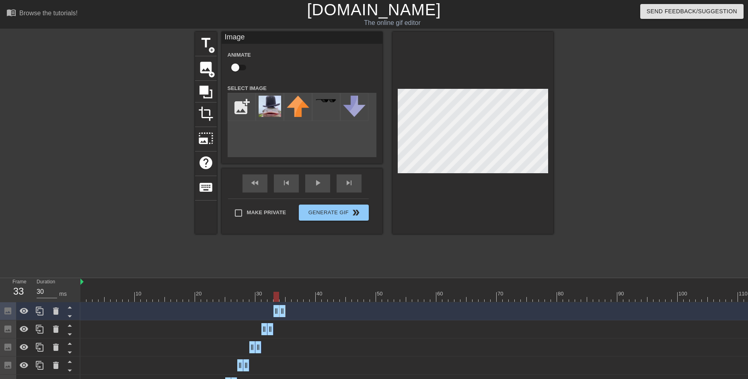
click at [479, 191] on div at bounding box center [472, 133] width 161 height 202
click at [276, 266] on div "title add_circle image add_circle crop photo_size_select_large help keyboard Im…" at bounding box center [374, 152] width 358 height 241
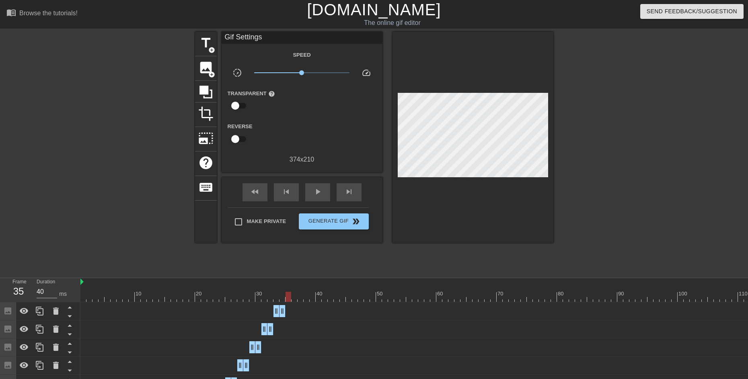
drag, startPoint x: 281, startPoint y: 297, endPoint x: 287, endPoint y: 294, distance: 6.3
click at [287, 294] on div at bounding box center [475, 297] width 790 height 10
click at [34, 312] on div at bounding box center [40, 311] width 16 height 18
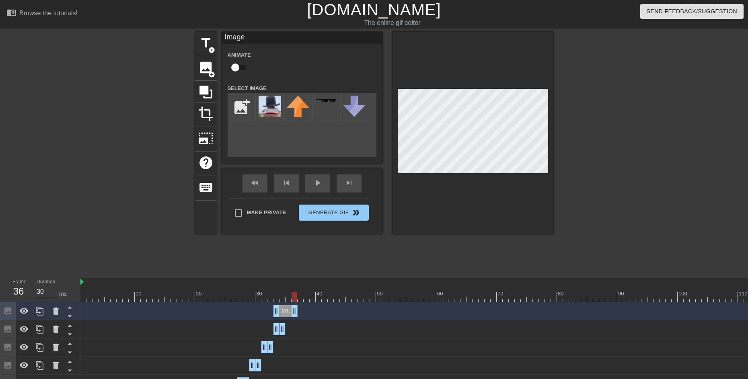
drag, startPoint x: 283, startPoint y: 309, endPoint x: 295, endPoint y: 309, distance: 12.5
drag, startPoint x: 278, startPoint y: 309, endPoint x: 288, endPoint y: 309, distance: 10.0
click at [42, 312] on icon at bounding box center [40, 311] width 10 height 10
drag, startPoint x: 293, startPoint y: 310, endPoint x: 307, endPoint y: 310, distance: 14.1
drag, startPoint x: 291, startPoint y: 313, endPoint x: 301, endPoint y: 313, distance: 10.0
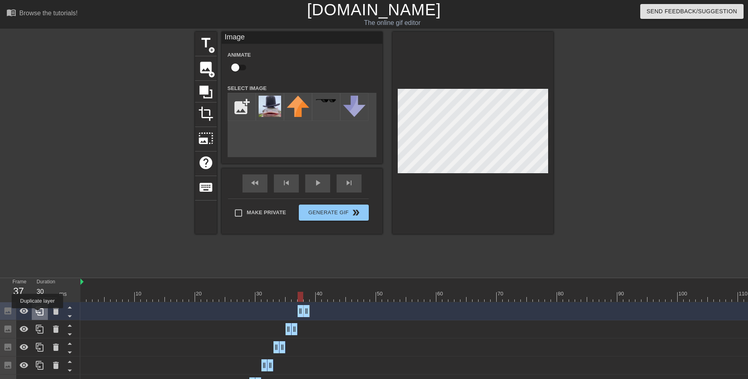
click at [37, 314] on icon at bounding box center [40, 311] width 10 height 10
drag, startPoint x: 307, startPoint y: 308, endPoint x: 320, endPoint y: 308, distance: 13.7
drag, startPoint x: 300, startPoint y: 311, endPoint x: 311, endPoint y: 311, distance: 10.5
click at [41, 308] on icon at bounding box center [40, 311] width 8 height 9
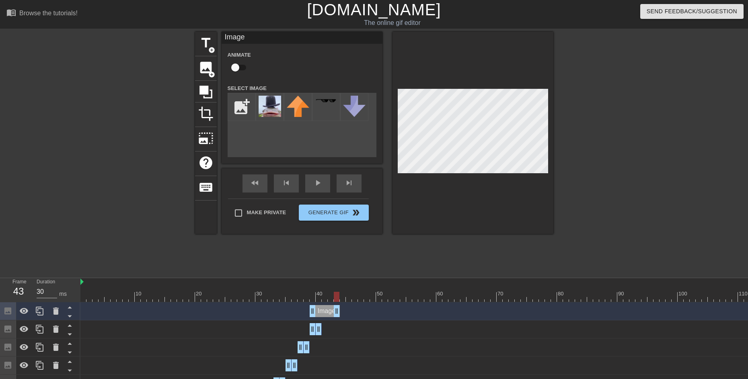
drag, startPoint x: 319, startPoint y: 309, endPoint x: 334, endPoint y: 309, distance: 15.3
drag, startPoint x: 312, startPoint y: 310, endPoint x: 328, endPoint y: 310, distance: 15.7
click at [326, 310] on div "Image drag_handle drag_handle" at bounding box center [475, 311] width 790 height 12
drag, startPoint x: 330, startPoint y: 310, endPoint x: 326, endPoint y: 310, distance: 4.4
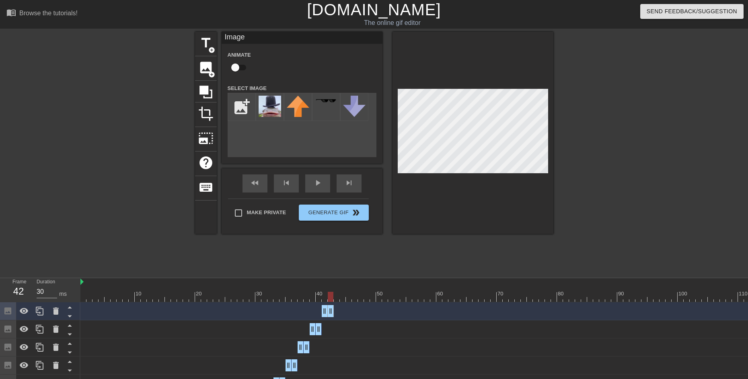
click at [334, 311] on div "Image drag_handle drag_handle" at bounding box center [475, 311] width 790 height 12
click at [43, 310] on icon at bounding box center [40, 311] width 8 height 9
drag, startPoint x: 331, startPoint y: 310, endPoint x: 342, endPoint y: 312, distance: 10.9
drag, startPoint x: 326, startPoint y: 311, endPoint x: 337, endPoint y: 312, distance: 11.7
click at [43, 313] on icon at bounding box center [40, 311] width 10 height 10
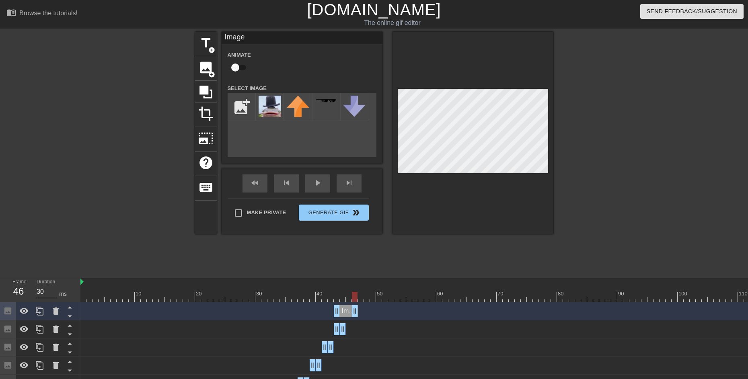
drag, startPoint x: 344, startPoint y: 308, endPoint x: 357, endPoint y: 309, distance: 13.3
drag, startPoint x: 338, startPoint y: 310, endPoint x: 350, endPoint y: 310, distance: 12.5
click at [41, 313] on icon at bounding box center [40, 311] width 8 height 9
drag, startPoint x: 354, startPoint y: 309, endPoint x: 367, endPoint y: 309, distance: 12.9
drag, startPoint x: 347, startPoint y: 309, endPoint x: 362, endPoint y: 309, distance: 14.9
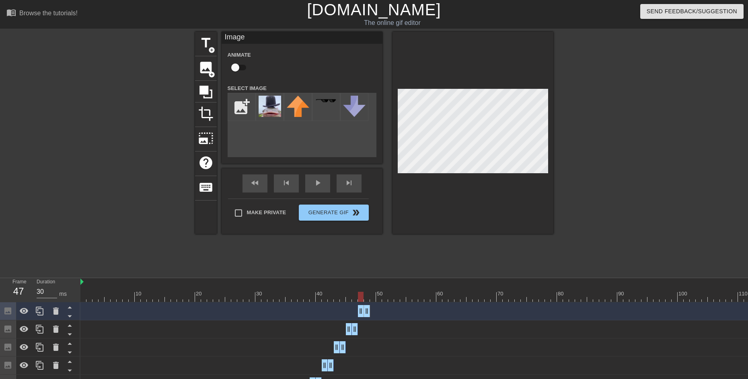
click at [366, 299] on div at bounding box center [475, 297] width 790 height 10
drag, startPoint x: 367, startPoint y: 311, endPoint x: 363, endPoint y: 311, distance: 4.4
click at [37, 311] on icon at bounding box center [40, 311] width 8 height 9
drag, startPoint x: 360, startPoint y: 309, endPoint x: 369, endPoint y: 309, distance: 9.2
drag, startPoint x: 361, startPoint y: 309, endPoint x: 365, endPoint y: 309, distance: 4.8
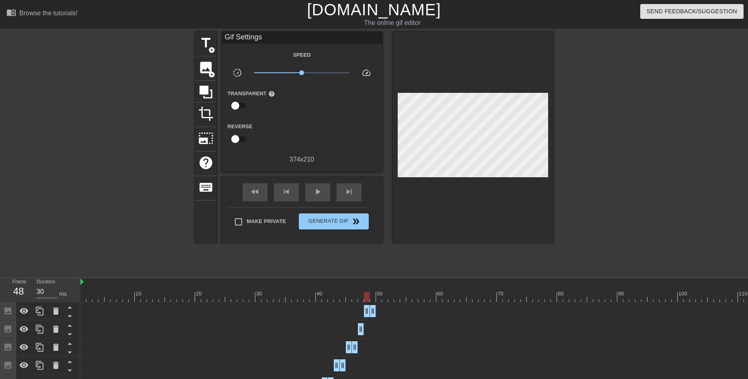
click at [506, 191] on div at bounding box center [472, 137] width 161 height 211
click at [373, 296] on div at bounding box center [475, 297] width 790 height 10
click at [377, 296] on div at bounding box center [475, 297] width 790 height 10
drag, startPoint x: 374, startPoint y: 313, endPoint x: 383, endPoint y: 313, distance: 9.6
click at [37, 308] on icon at bounding box center [40, 311] width 8 height 9
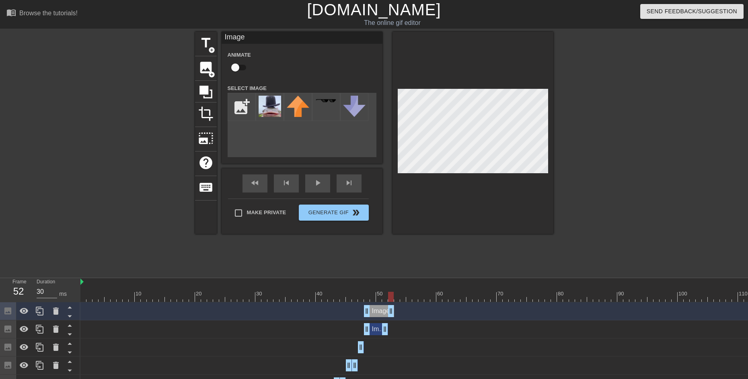
drag, startPoint x: 383, startPoint y: 312, endPoint x: 392, endPoint y: 313, distance: 8.1
drag, startPoint x: 369, startPoint y: 313, endPoint x: 386, endPoint y: 314, distance: 17.3
drag, startPoint x: 394, startPoint y: 314, endPoint x: 400, endPoint y: 314, distance: 5.6
drag, startPoint x: 386, startPoint y: 314, endPoint x: 391, endPoint y: 314, distance: 4.8
click at [396, 298] on div at bounding box center [475, 297] width 790 height 10
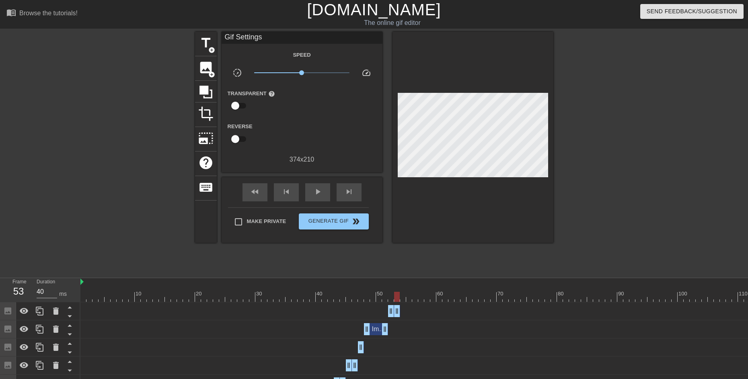
click at [461, 249] on div "title add_circle image add_circle crop photo_size_select_large help keyboard Gi…" at bounding box center [374, 152] width 358 height 241
click at [391, 297] on div at bounding box center [475, 297] width 790 height 10
type input "40"
drag, startPoint x: 396, startPoint y: 296, endPoint x: 432, endPoint y: 298, distance: 36.2
click at [432, 298] on div at bounding box center [475, 297] width 790 height 10
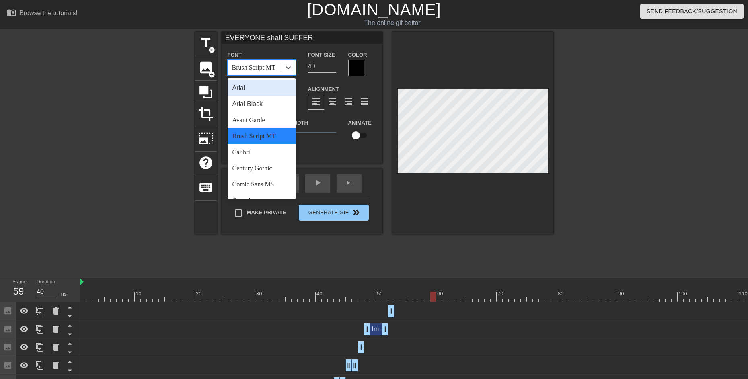
click at [270, 66] on div "Brush Script MT" at bounding box center [253, 68] width 43 height 10
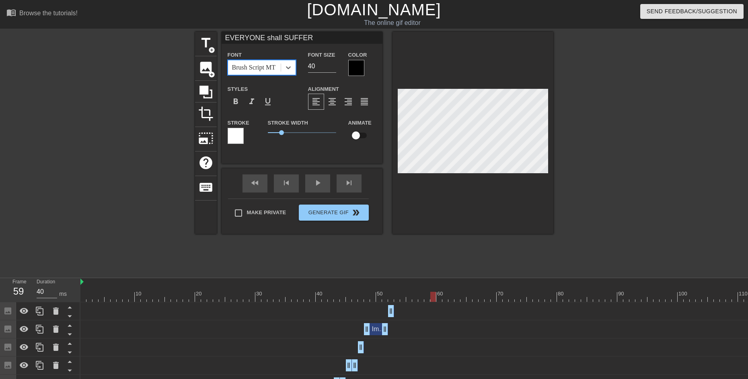
click at [310, 39] on input "EVERYONE shall SUFFER" at bounding box center [301, 38] width 161 height 12
type input "EVERYONE shall fear my wrath"
drag, startPoint x: 297, startPoint y: 71, endPoint x: 289, endPoint y: 67, distance: 8.6
click at [295, 71] on div "Font Brush Script MT" at bounding box center [261, 63] width 80 height 26
click at [288, 66] on icon at bounding box center [288, 68] width 8 height 8
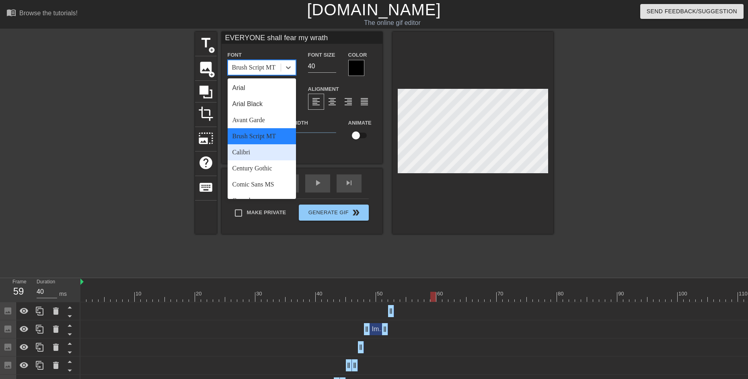
scroll to position [121, 0]
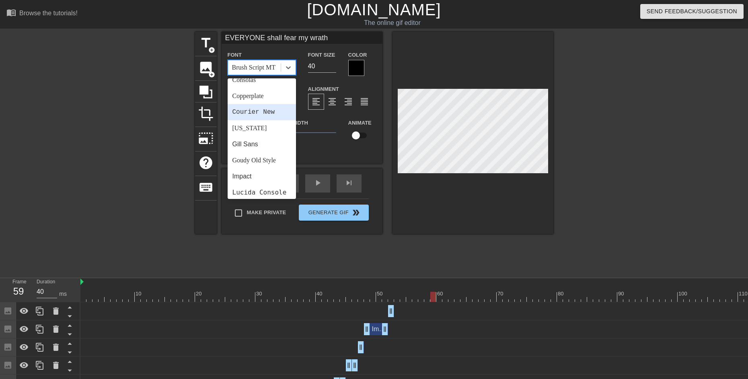
click at [271, 113] on div "Courier New" at bounding box center [262, 112] width 68 height 16
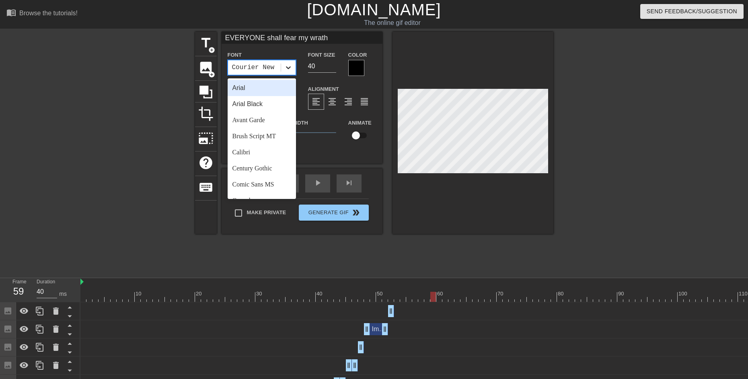
click at [288, 69] on icon at bounding box center [288, 68] width 8 height 8
click at [358, 68] on div at bounding box center [356, 68] width 16 height 16
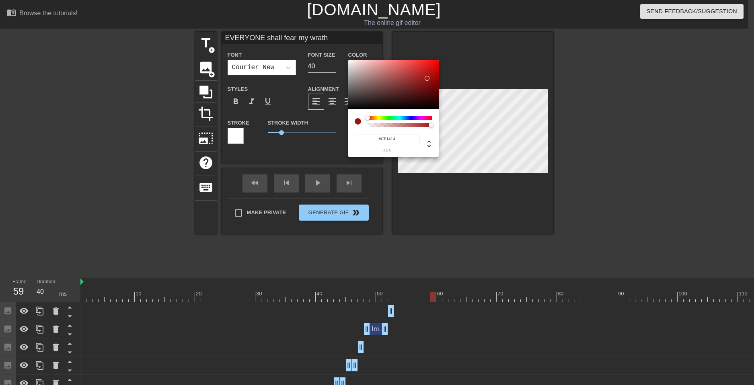
type input "#DB1010"
drag, startPoint x: 408, startPoint y: 96, endPoint x: 432, endPoint y: 67, distance: 37.8
click at [432, 67] on div at bounding box center [393, 85] width 90 height 50
click at [432, 67] on div at bounding box center [431, 66] width 5 height 5
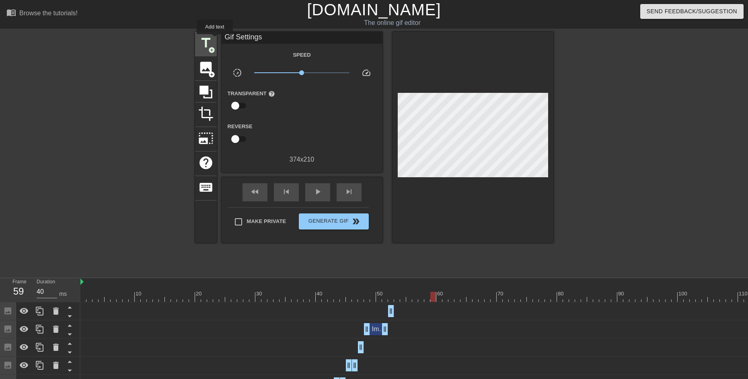
click at [202, 43] on span "title" at bounding box center [205, 42] width 15 height 15
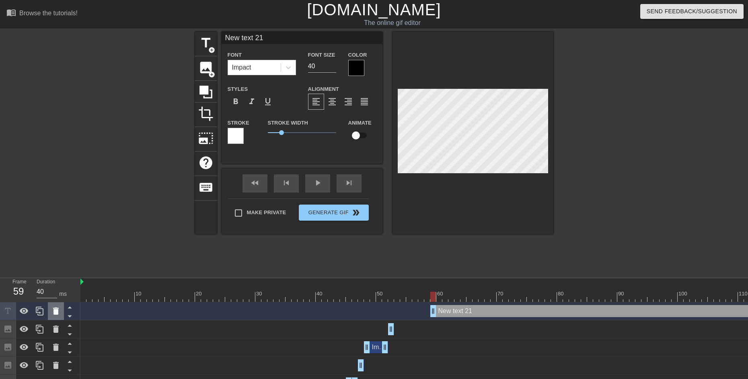
click at [58, 308] on icon at bounding box center [56, 311] width 10 height 10
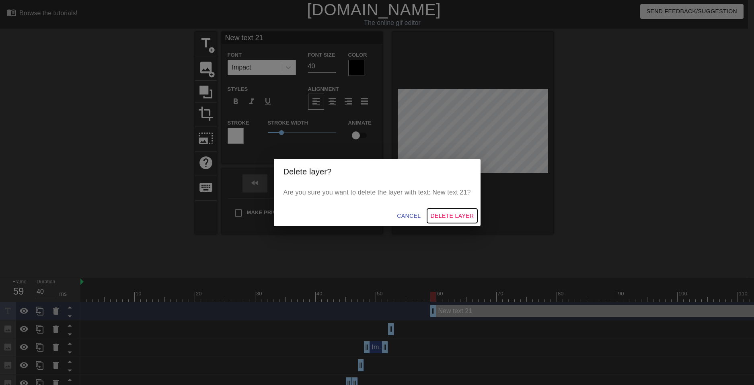
click at [459, 220] on span "Delete Layer" at bounding box center [451, 216] width 43 height 10
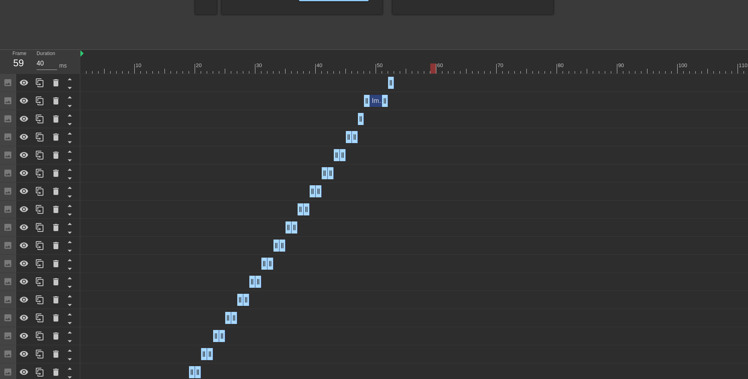
scroll to position [269, 0]
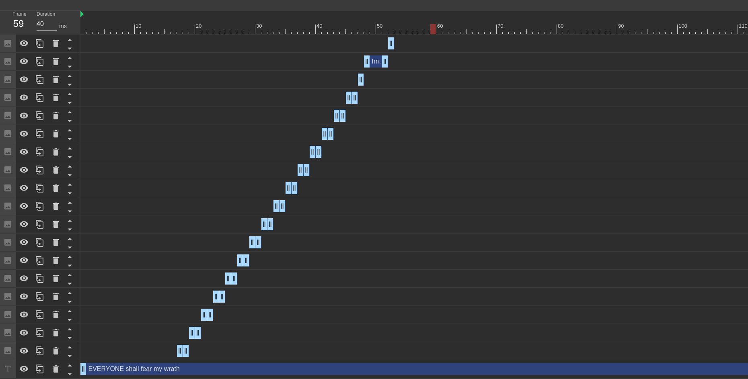
click at [185, 372] on div "EVERYONE shall fear my wrath drag_handle drag_handle" at bounding box center [475, 369] width 790 height 12
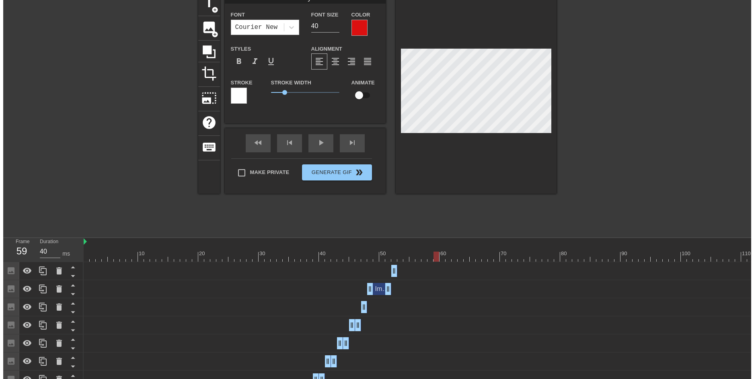
scroll to position [0, 0]
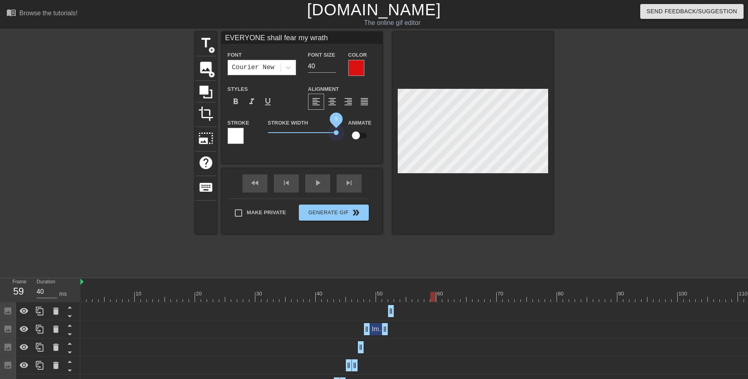
drag, startPoint x: 282, startPoint y: 133, endPoint x: 354, endPoint y: 140, distance: 72.3
click at [354, 140] on div "Stroke Stroke Width 5 Animate" at bounding box center [301, 134] width 161 height 33
drag, startPoint x: 291, startPoint y: 37, endPoint x: 278, endPoint y: 39, distance: 12.9
click at [278, 39] on input "EVERYONE shall fear my wrath" at bounding box center [301, 38] width 161 height 12
type input "EVERYONE shall feel my wrath"
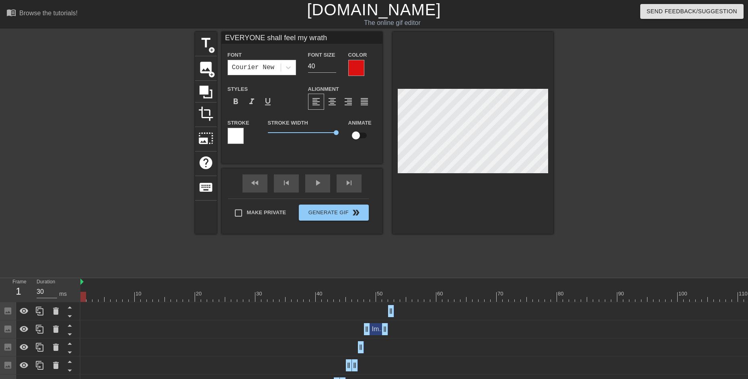
drag, startPoint x: 89, startPoint y: 294, endPoint x: 75, endPoint y: 297, distance: 14.8
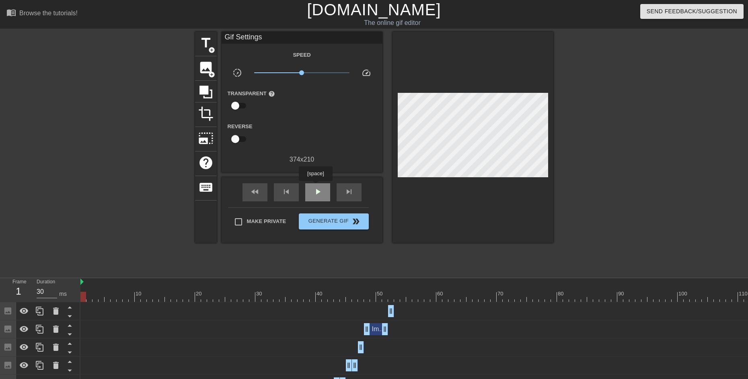
click at [315, 187] on span "play_arrow" at bounding box center [318, 192] width 10 height 10
type input "40"
click at [234, 106] on input "checkbox" at bounding box center [235, 105] width 46 height 15
checkbox input "true"
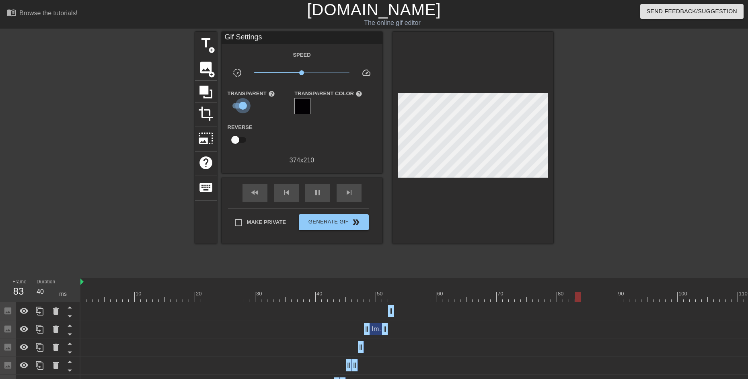
type input "30"
click at [234, 106] on input "checkbox" at bounding box center [243, 105] width 46 height 15
checkbox input "false"
type input "40"
click at [234, 106] on input "checkbox" at bounding box center [235, 105] width 46 height 15
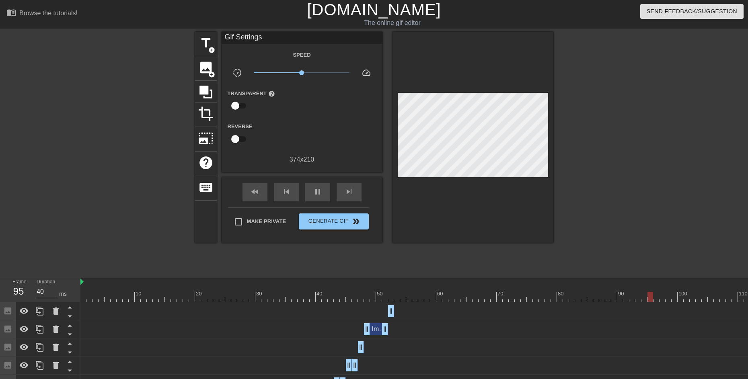
checkbox input "true"
type input "40"
click at [234, 106] on input "checkbox" at bounding box center [243, 105] width 46 height 15
checkbox input "false"
type input "30"
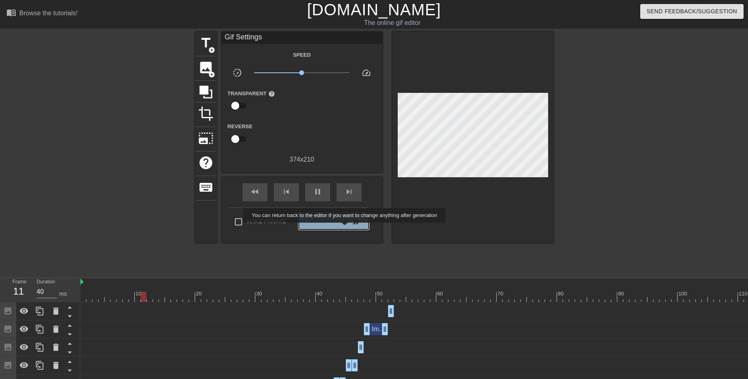
click at [345, 228] on button "Generate Gif double_arrow" at bounding box center [334, 221] width 70 height 16
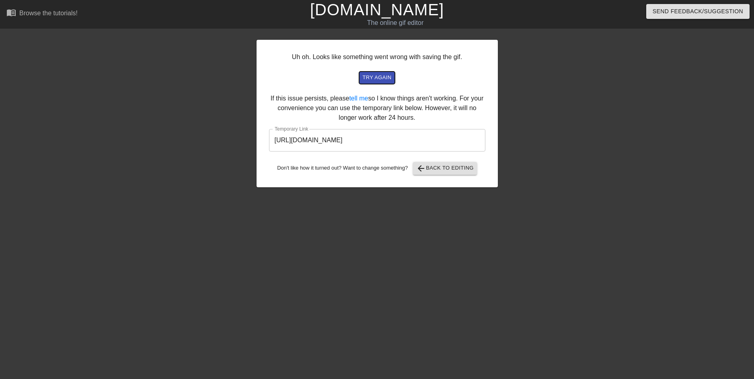
click at [374, 81] on span "try again" at bounding box center [376, 77] width 29 height 9
click at [361, 100] on link "tell me" at bounding box center [358, 98] width 19 height 7
drag, startPoint x: 445, startPoint y: 137, endPoint x: 245, endPoint y: 144, distance: 200.7
click at [245, 144] on div "Uh oh. Looks like something went wrong with saving the gif. try again If this i…" at bounding box center [377, 152] width 754 height 241
click at [356, 100] on link "tell me" at bounding box center [358, 98] width 19 height 7
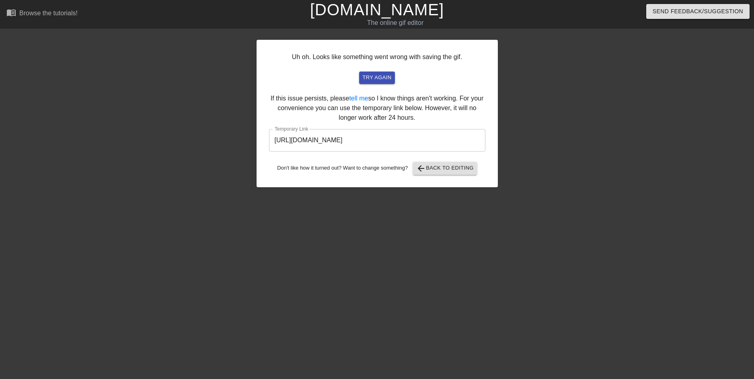
drag, startPoint x: 487, startPoint y: 301, endPoint x: 474, endPoint y: 284, distance: 21.2
click at [488, 277] on html "menu_book Browse the tutorials! [DOMAIN_NAME] The online gif editor Send Feedba…" at bounding box center [377, 138] width 754 height 277
